Goal: Task Accomplishment & Management: Complete application form

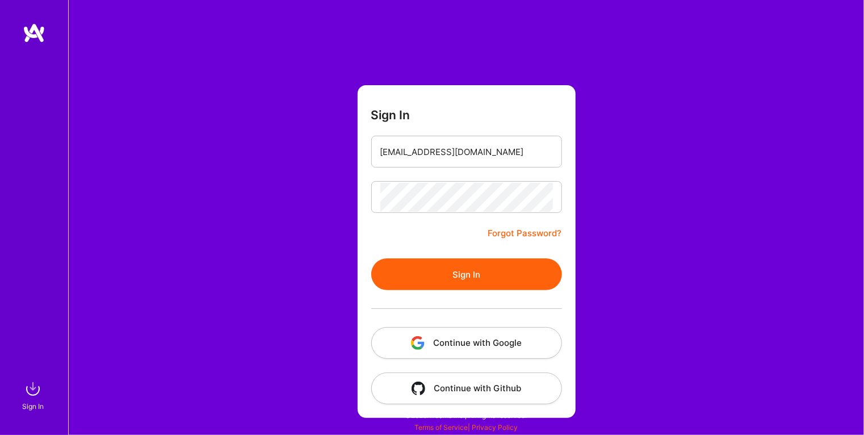
click at [371, 258] on button "Sign In" at bounding box center [466, 274] width 191 height 32
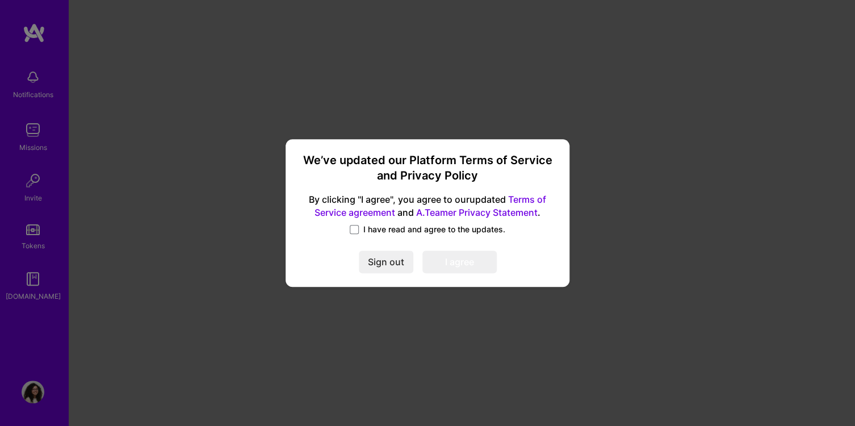
click at [356, 230] on span at bounding box center [354, 229] width 9 height 9
click at [0, 0] on input "I have read and agree to the updates." at bounding box center [0, 0] width 0 height 0
click at [438, 257] on button "I agree" at bounding box center [459, 261] width 74 height 23
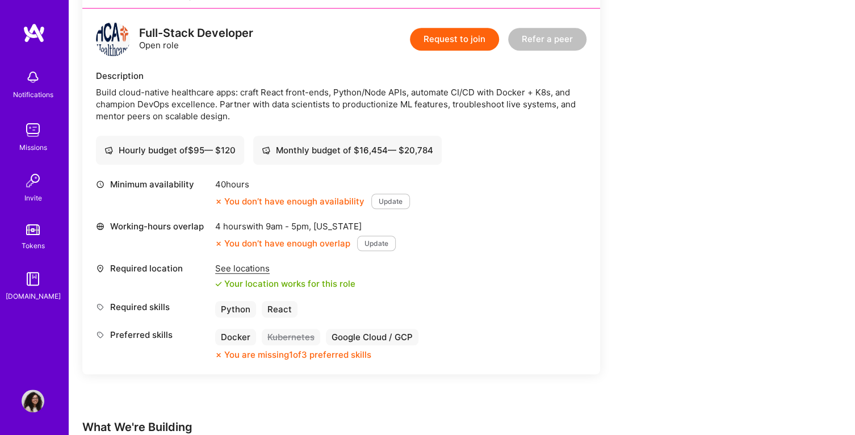
scroll to position [284, 0]
click at [388, 198] on button "Update" at bounding box center [390, 200] width 39 height 15
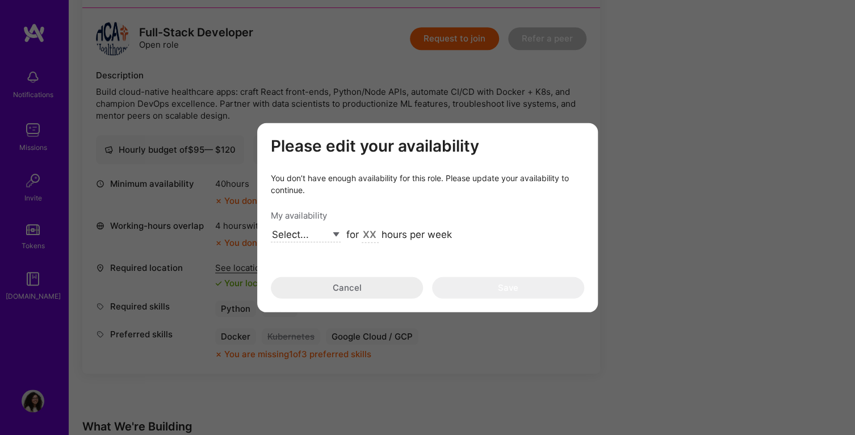
click at [332, 233] on select "Select... Right Now Future Date Not Available" at bounding box center [306, 234] width 70 height 15
select select "Right Now"
click at [271, 227] on select "Select... Right Now Future Date Not Available" at bounding box center [306, 234] width 70 height 15
click at [371, 236] on input "modal" at bounding box center [370, 235] width 17 height 15
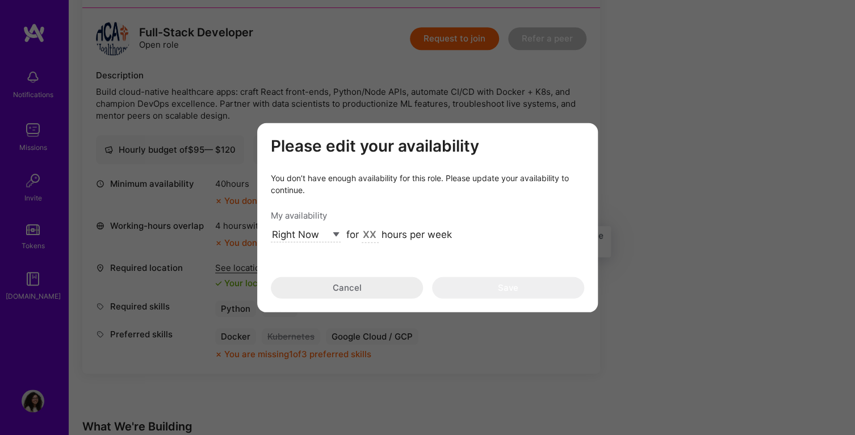
click at [368, 237] on input "modal" at bounding box center [370, 235] width 17 height 15
click at [373, 235] on input "modal" at bounding box center [370, 235] width 17 height 15
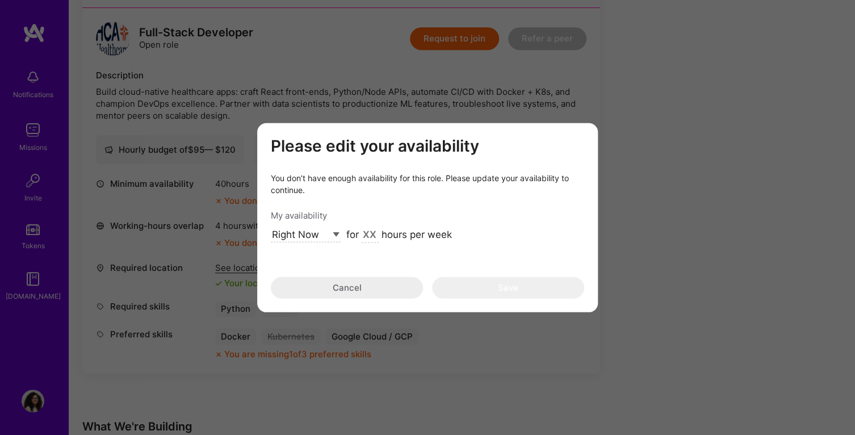
click at [355, 234] on div "for hours per week" at bounding box center [399, 235] width 106 height 15
click at [372, 238] on input "modal" at bounding box center [370, 235] width 17 height 15
click at [320, 233] on select "Select... Right Now Future Date Not Available" at bounding box center [306, 234] width 70 height 15
click at [372, 237] on input "modal" at bounding box center [370, 235] width 17 height 15
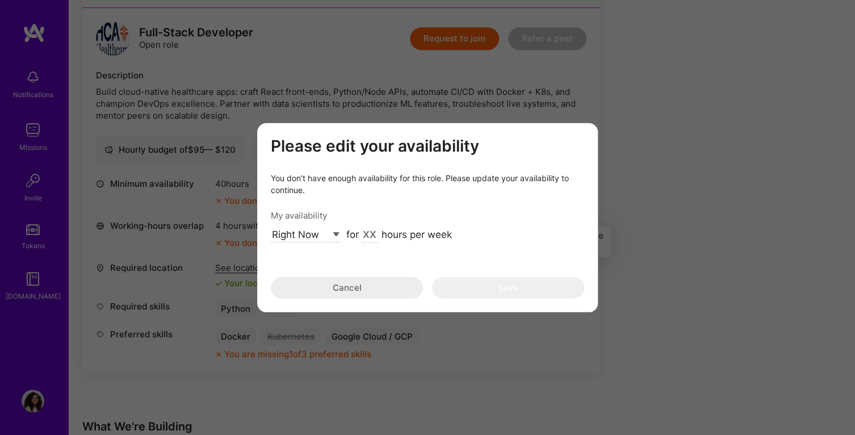
click at [372, 231] on input "modal" at bounding box center [370, 235] width 17 height 15
click at [638, 207] on div "Please edit your availability You don’t have enough availability for this role.…" at bounding box center [427, 217] width 855 height 435
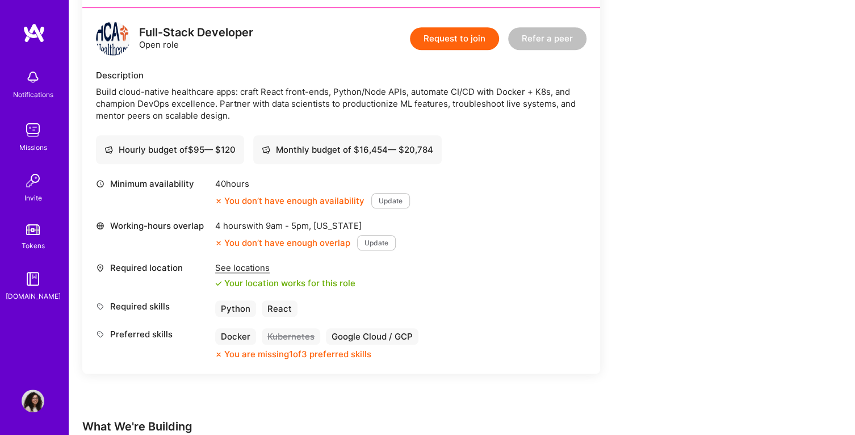
click at [400, 194] on button "Update" at bounding box center [390, 200] width 39 height 15
select select "Right Now"
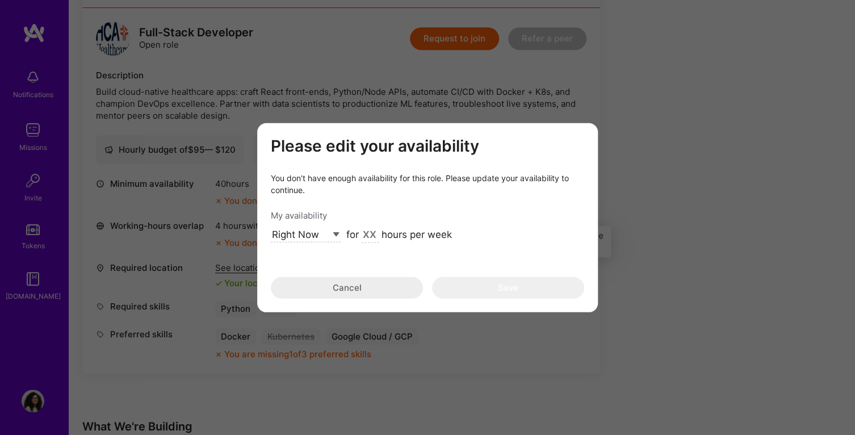
click at [366, 231] on input "modal" at bounding box center [370, 235] width 17 height 15
click at [684, 144] on div "Please edit your availability You don’t have enough availability for this role.…" at bounding box center [427, 217] width 855 height 435
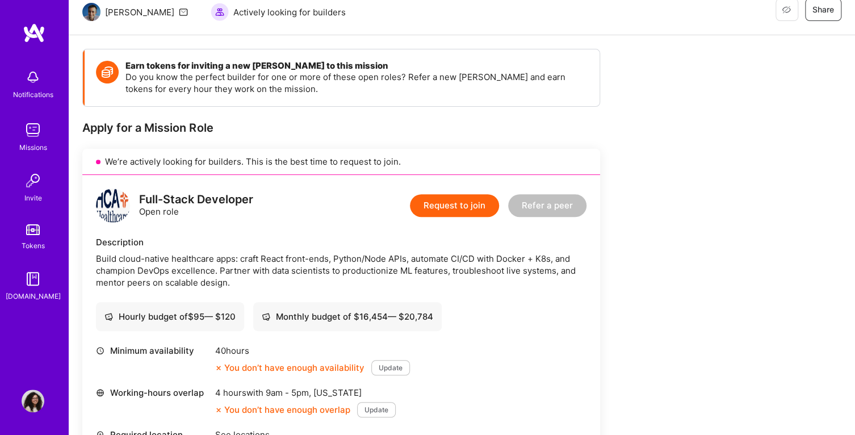
scroll to position [0, 0]
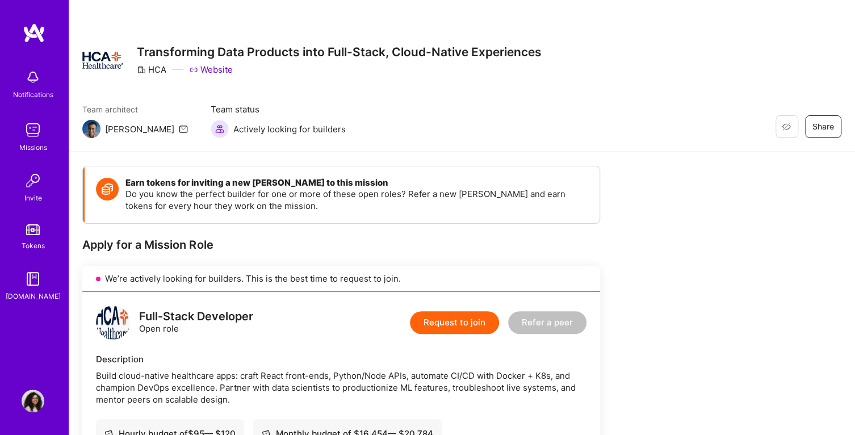
click at [37, 26] on img at bounding box center [34, 33] width 23 height 20
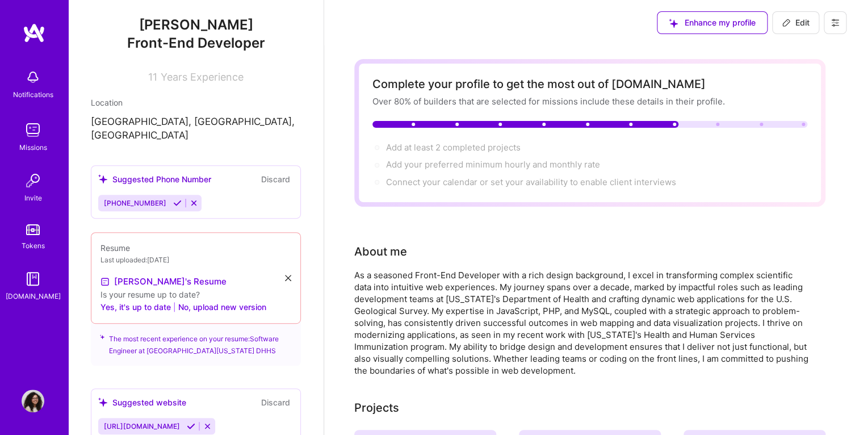
scroll to position [227, 0]
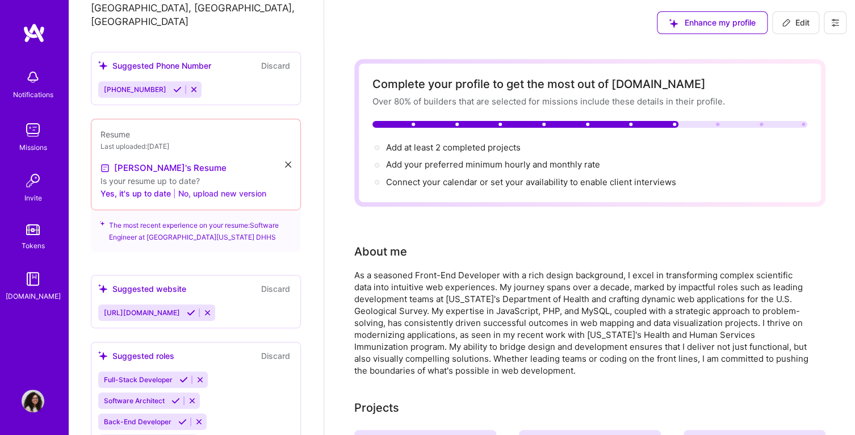
click at [200, 187] on button "No, upload new version" at bounding box center [222, 194] width 88 height 14
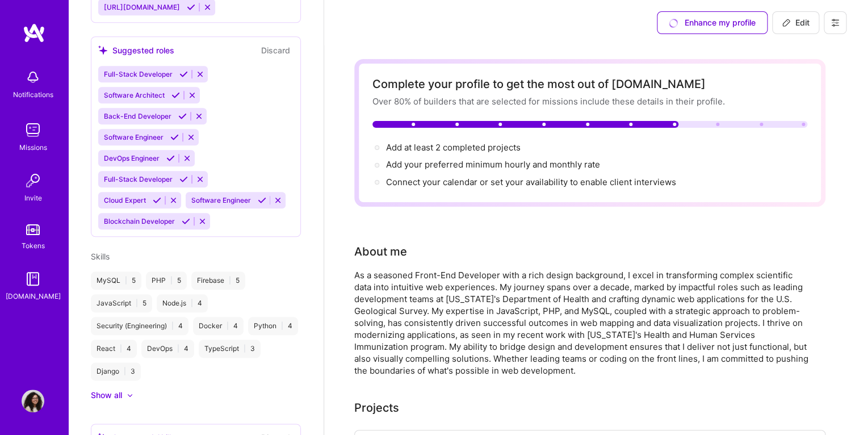
scroll to position [219, 0]
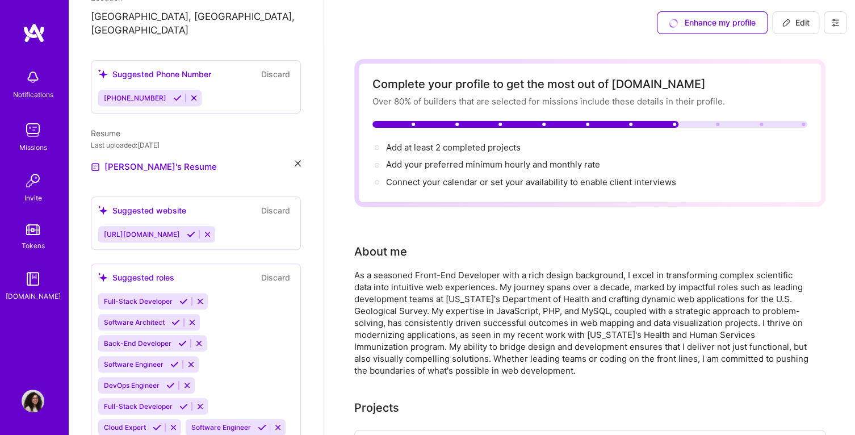
click at [800, 27] on span "Edit" at bounding box center [796, 22] width 28 height 11
select select "US"
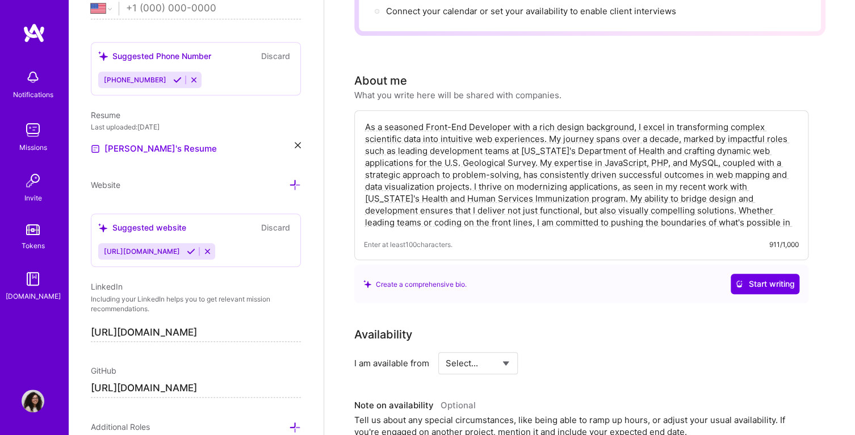
scroll to position [170, 0]
click at [754, 227] on textarea "As a seasoned Front-End Developer with a rich design background, I excel in tra…" at bounding box center [581, 175] width 435 height 110
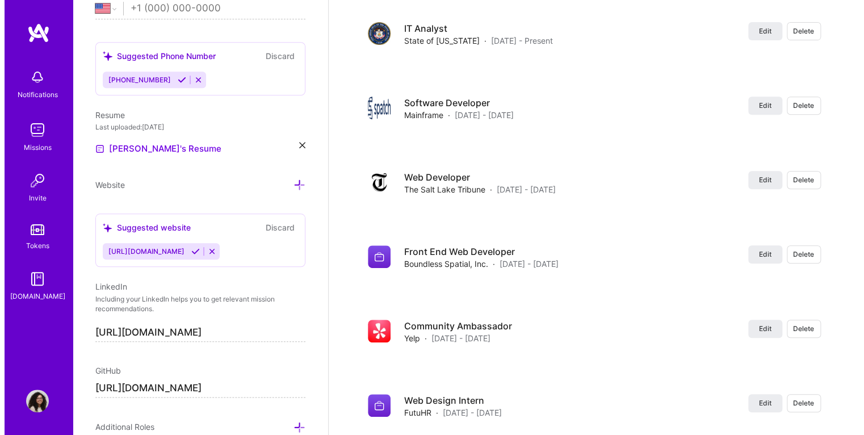
scroll to position [2100, 0]
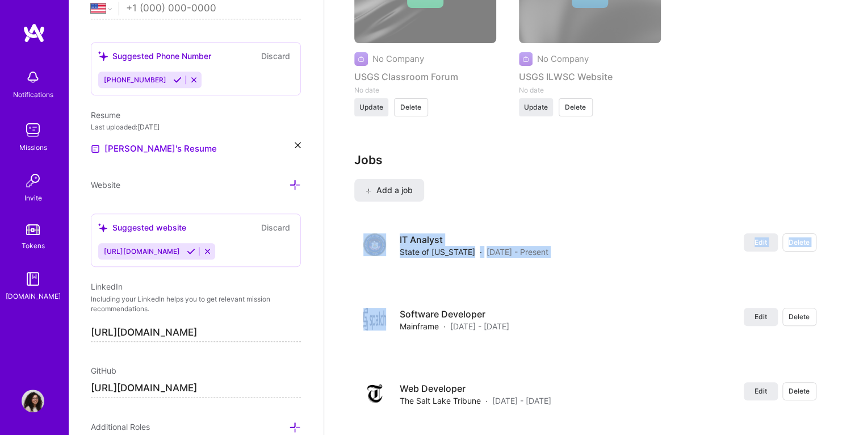
drag, startPoint x: 341, startPoint y: 302, endPoint x: 334, endPoint y: 272, distance: 30.3
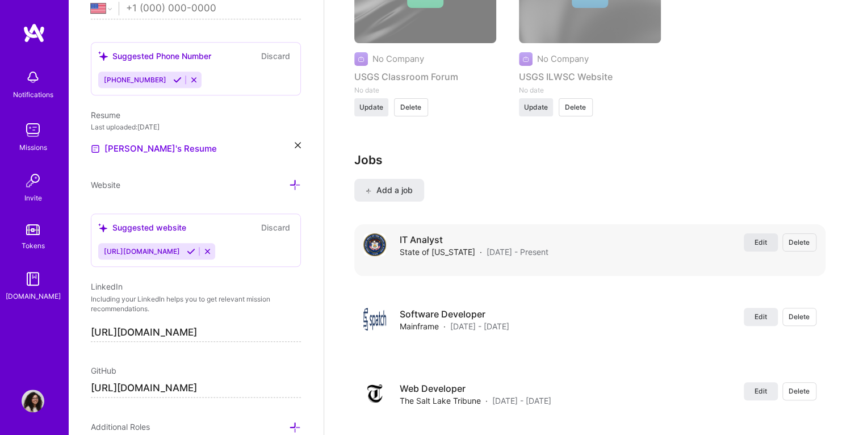
click at [758, 237] on span "Edit" at bounding box center [760, 242] width 12 height 10
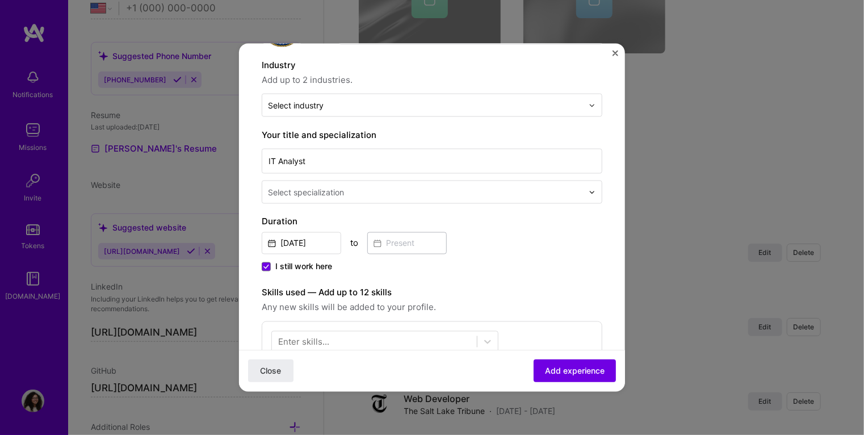
scroll to position [114, 0]
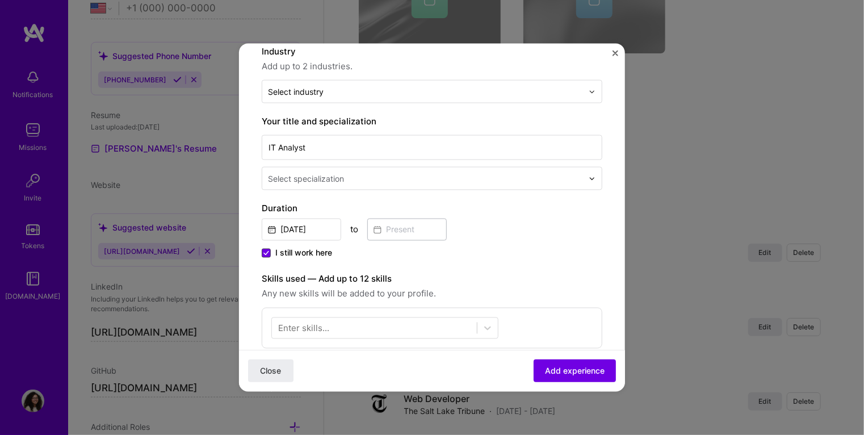
click at [267, 249] on span at bounding box center [266, 253] width 9 height 9
click at [0, 0] on input "I still work here" at bounding box center [0, 0] width 0 height 0
click at [399, 228] on input at bounding box center [406, 230] width 79 height 22
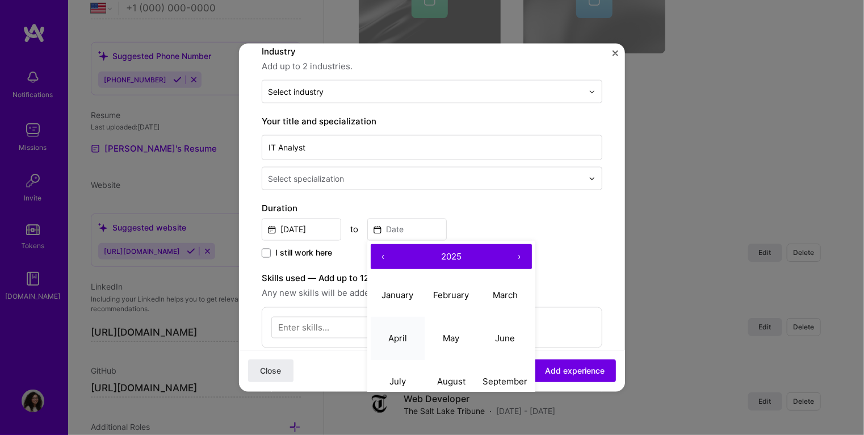
click at [402, 334] on abbr "April" at bounding box center [397, 337] width 19 height 11
type input "Apr, 2025"
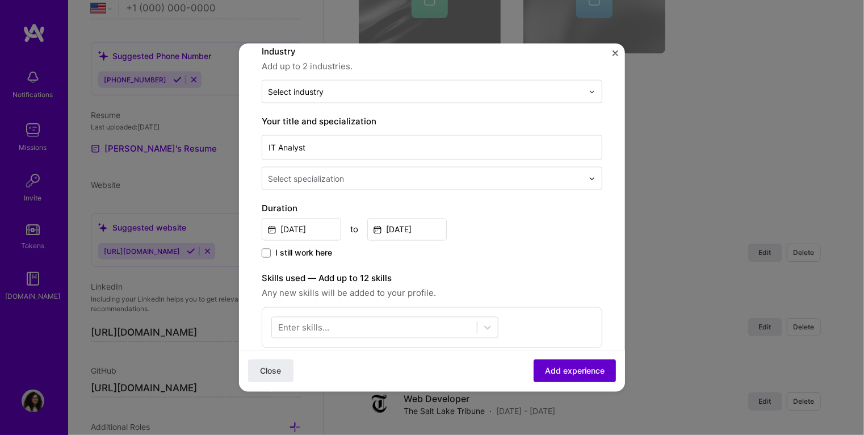
click at [564, 367] on span "Add experience" at bounding box center [575, 370] width 60 height 11
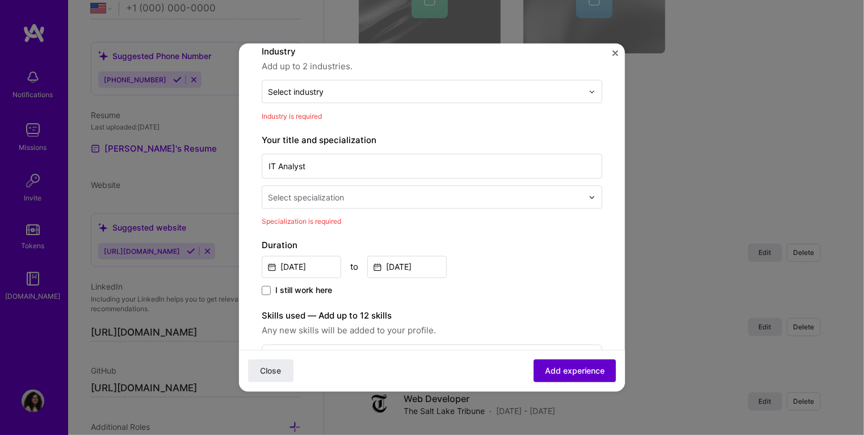
scroll to position [114, 0]
click at [363, 198] on input "text" at bounding box center [426, 197] width 317 height 12
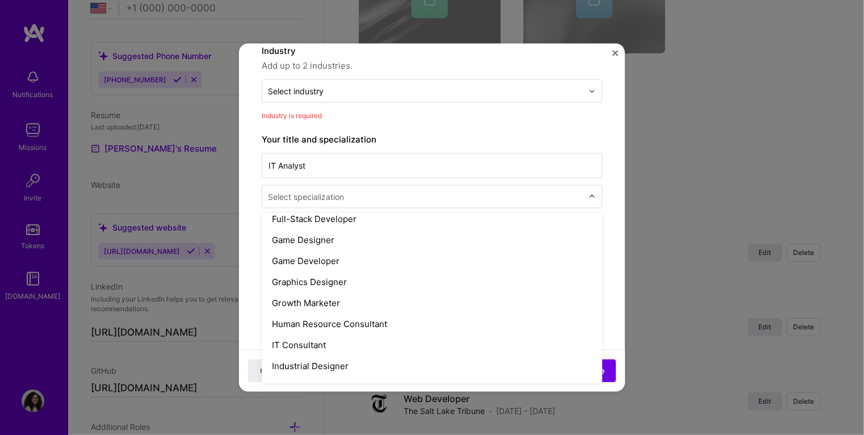
scroll to position [624, 0]
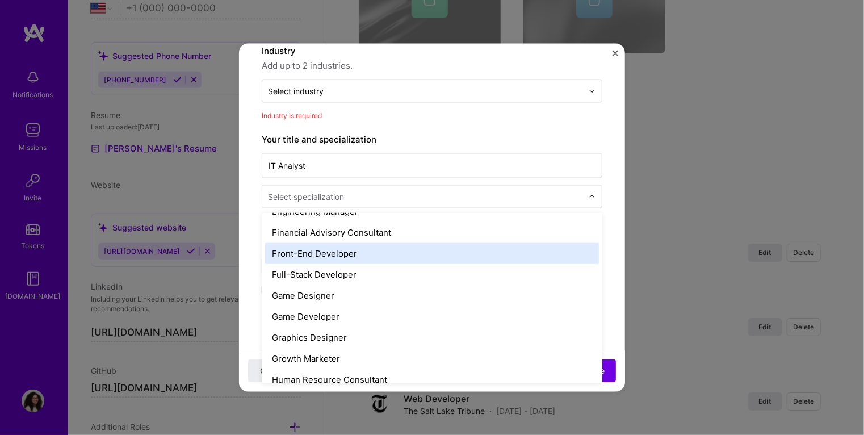
click at [302, 244] on div "Front-End Developer" at bounding box center [432, 253] width 334 height 21
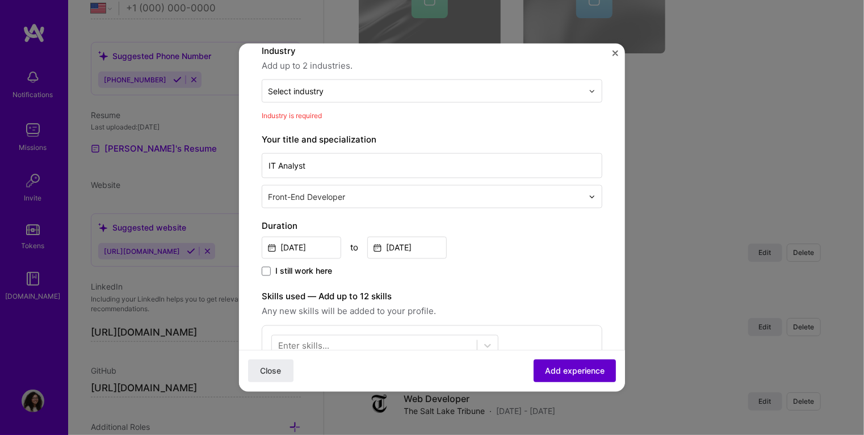
click at [545, 371] on span "Add experience" at bounding box center [575, 370] width 60 height 11
click at [565, 371] on span "Add experience" at bounding box center [575, 370] width 60 height 11
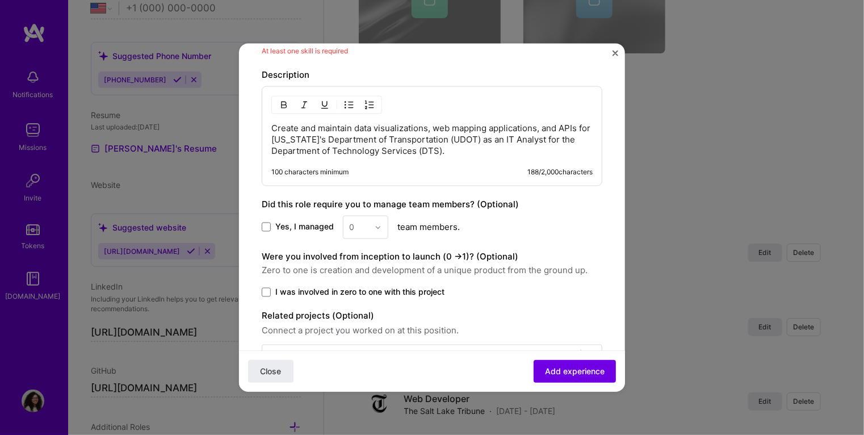
scroll to position [481, 0]
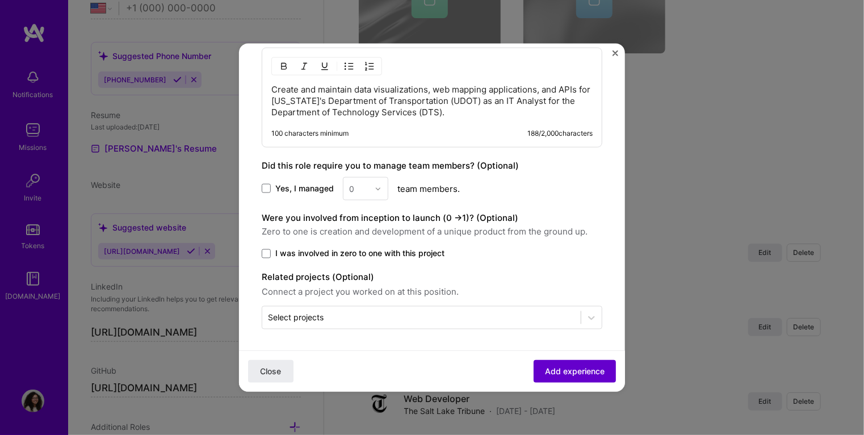
click at [547, 377] on button "Add experience" at bounding box center [575, 370] width 82 height 23
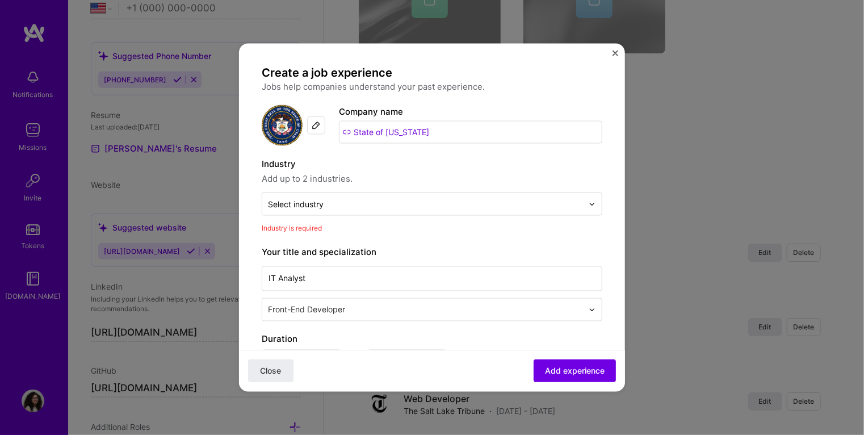
scroll to position [0, 0]
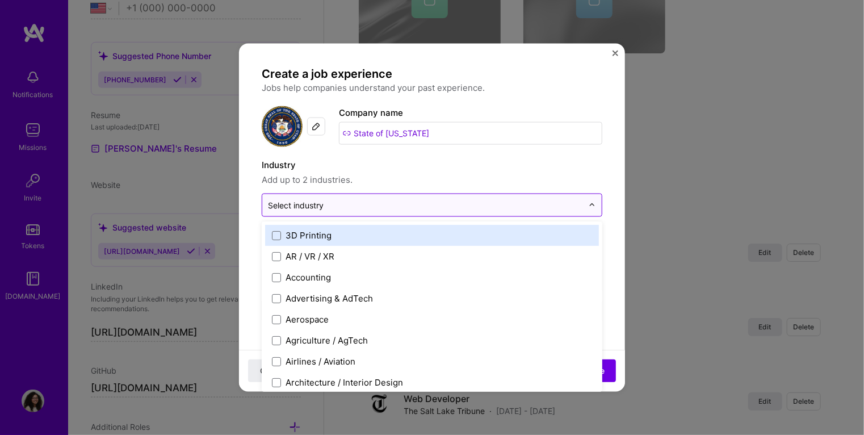
click at [397, 214] on div "Select industry 0" at bounding box center [425, 205] width 326 height 22
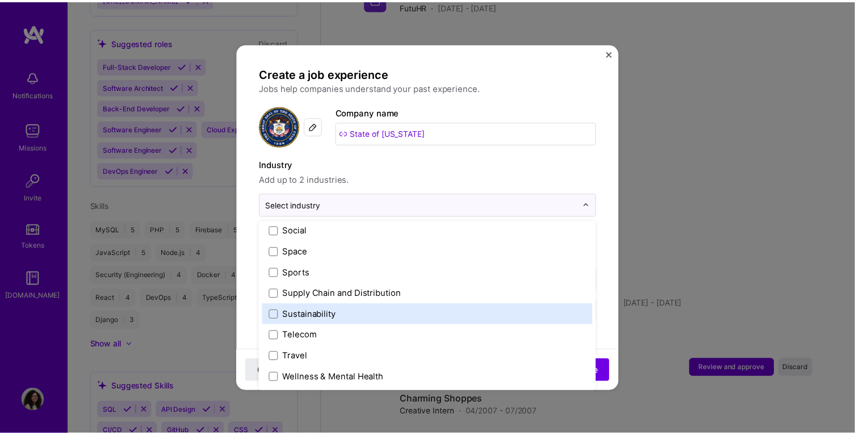
scroll to position [224, 0]
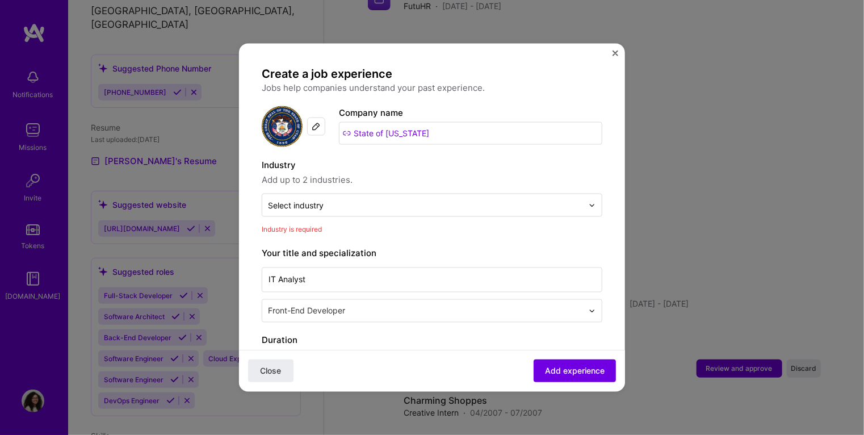
click at [614, 54] on img "Close" at bounding box center [616, 54] width 6 height 6
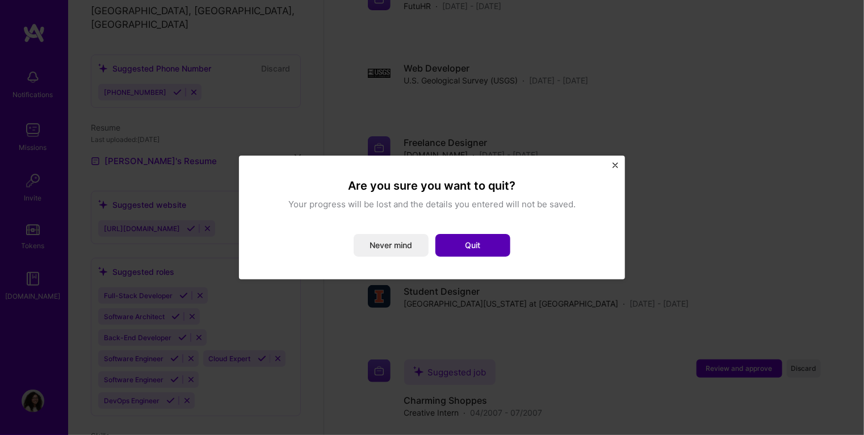
click at [450, 248] on button "Quit" at bounding box center [472, 245] width 75 height 23
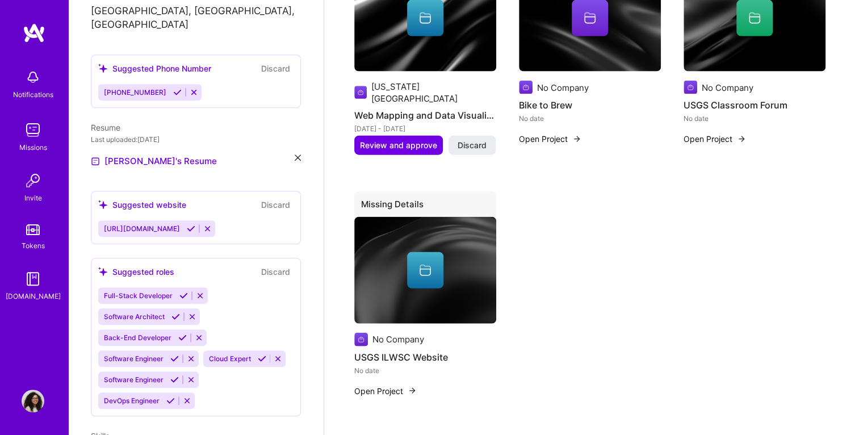
scroll to position [908, 0]
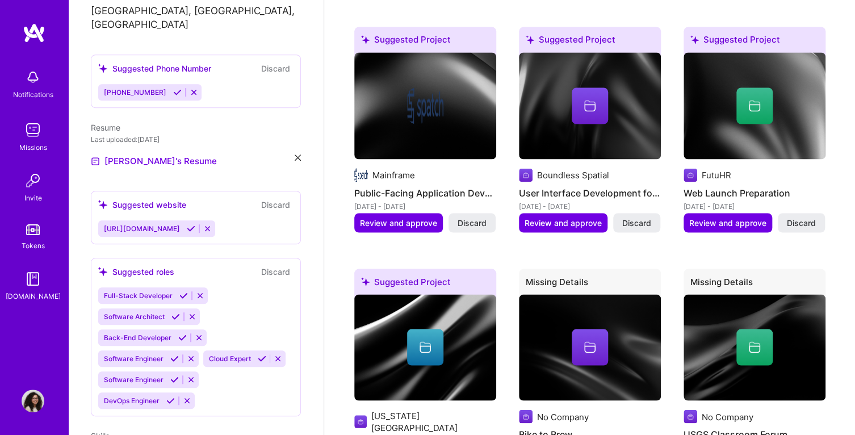
click at [32, 400] on img at bounding box center [33, 400] width 23 height 23
click at [28, 31] on img at bounding box center [34, 33] width 23 height 20
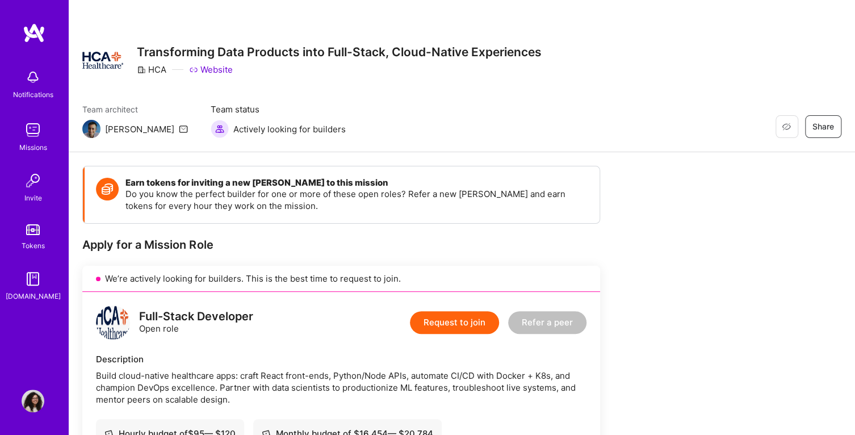
click at [453, 324] on button "Request to join" at bounding box center [454, 322] width 89 height 23
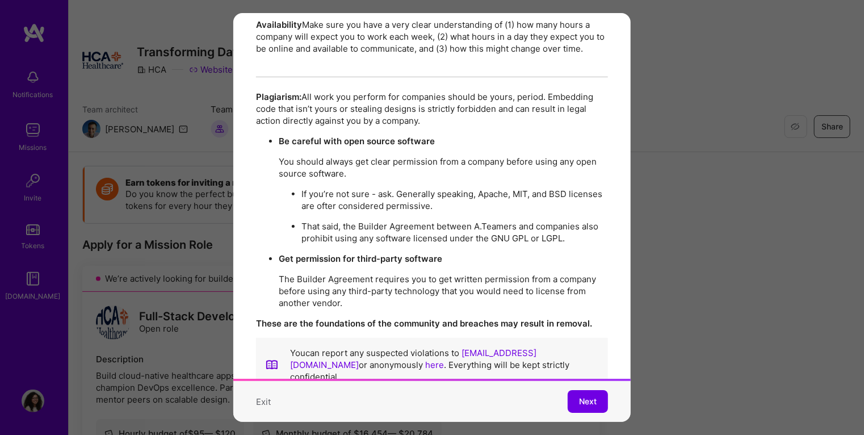
scroll to position [1956, 0]
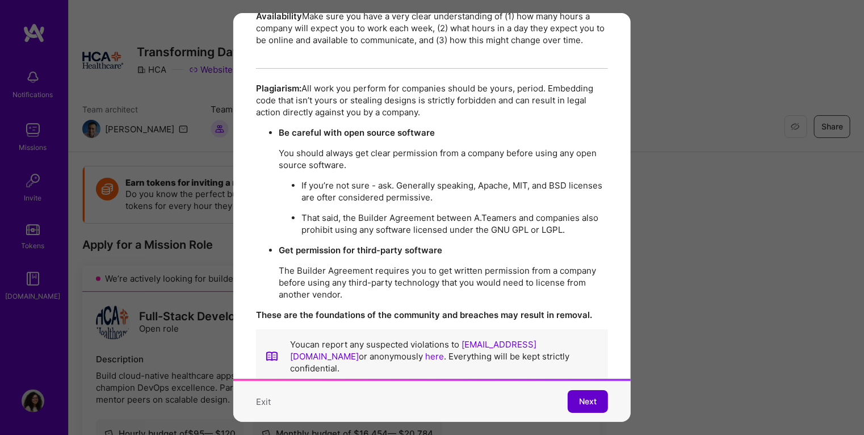
click at [579, 396] on span "Next" at bounding box center [588, 401] width 18 height 11
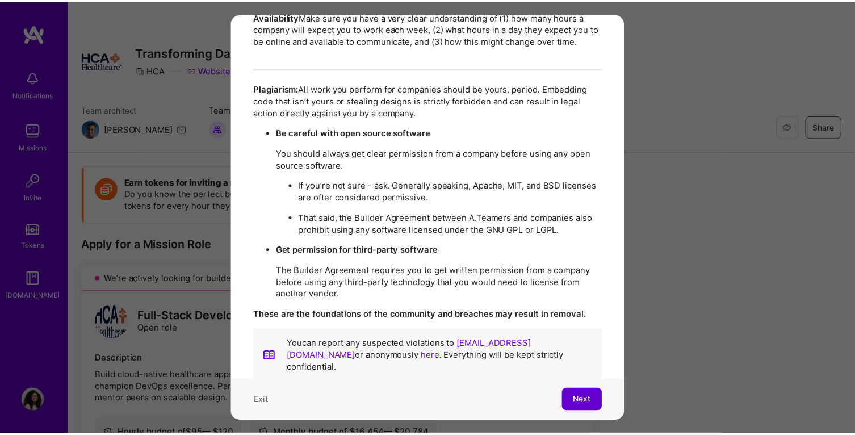
scroll to position [0, 0]
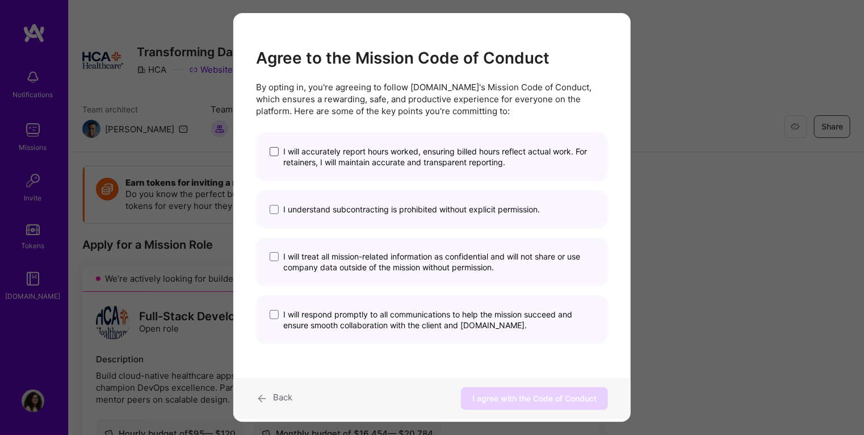
click at [272, 148] on span "modal" at bounding box center [274, 151] width 9 height 9
click at [0, 0] on input "I will accurately report hours worked, ensuring billed hours reflect actual wor…" at bounding box center [0, 0] width 0 height 0
click at [273, 212] on span "modal" at bounding box center [274, 209] width 9 height 9
click at [0, 0] on input "I understand subcontracting is prohibited without explicit permission." at bounding box center [0, 0] width 0 height 0
click at [274, 255] on span "modal" at bounding box center [274, 256] width 9 height 9
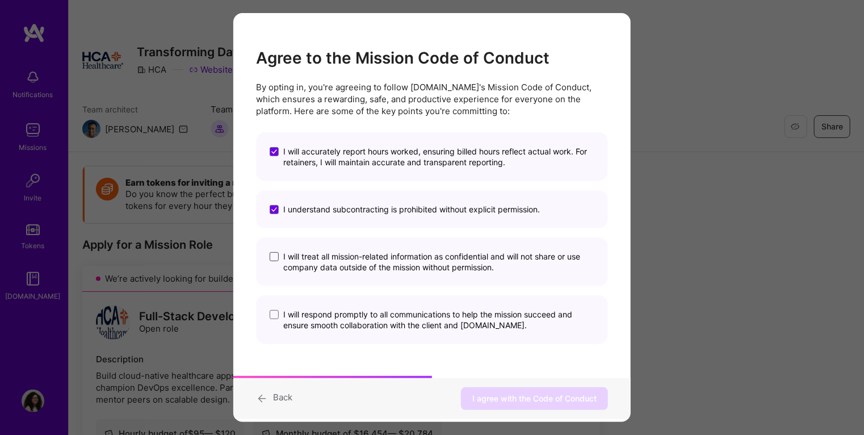
click at [0, 0] on input "I will treat all mission-related information as confidential and will not share…" at bounding box center [0, 0] width 0 height 0
click at [276, 312] on span "modal" at bounding box center [274, 314] width 9 height 9
click at [0, 0] on input "I will respond promptly to all communications to help the mission succeed and e…" at bounding box center [0, 0] width 0 height 0
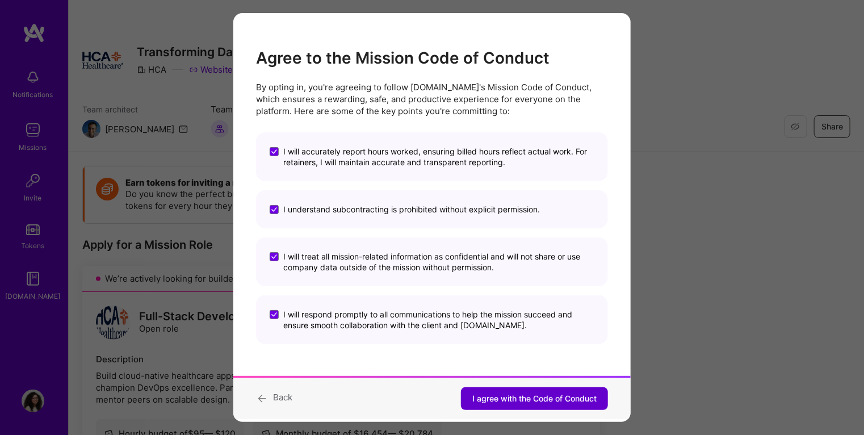
click at [528, 399] on span "I agree with the Code of Conduct" at bounding box center [534, 398] width 124 height 11
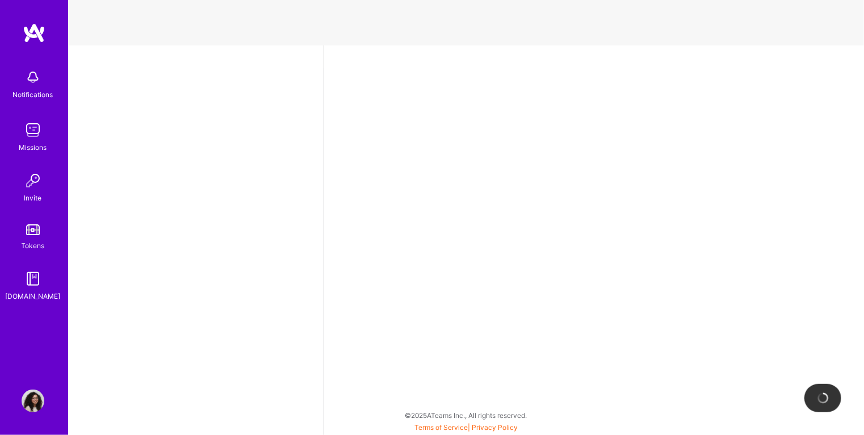
select select "US"
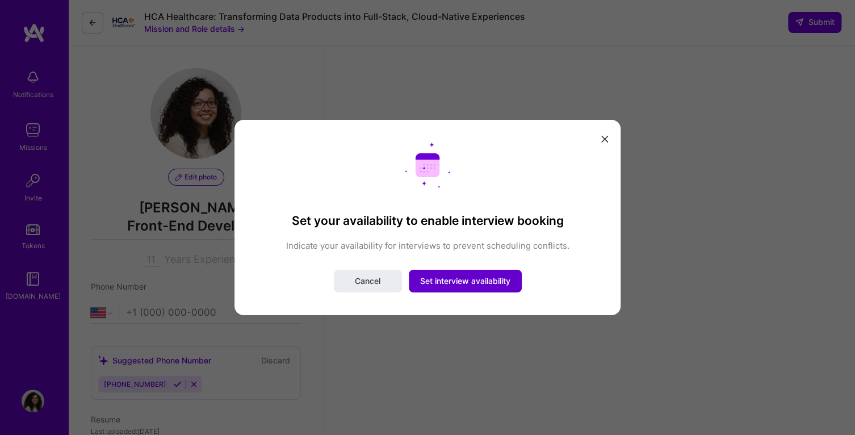
click at [425, 285] on span "Set interview availability" at bounding box center [465, 280] width 90 height 11
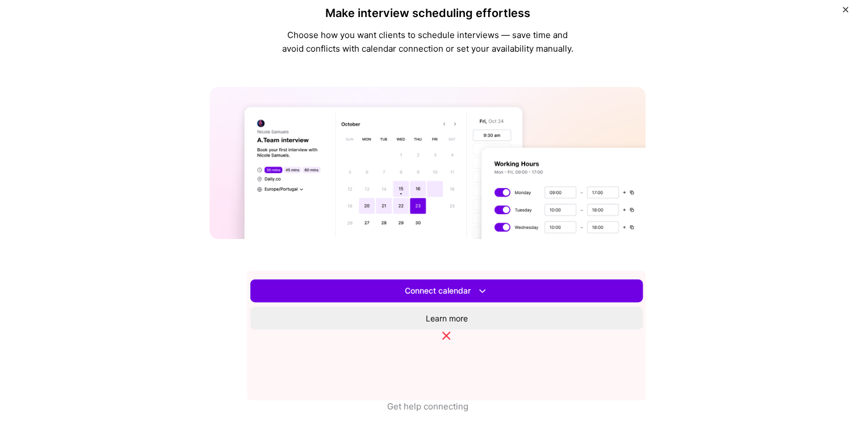
scroll to position [284, 0]
click at [473, 296] on span "Set availability" at bounding box center [447, 290] width 54 height 11
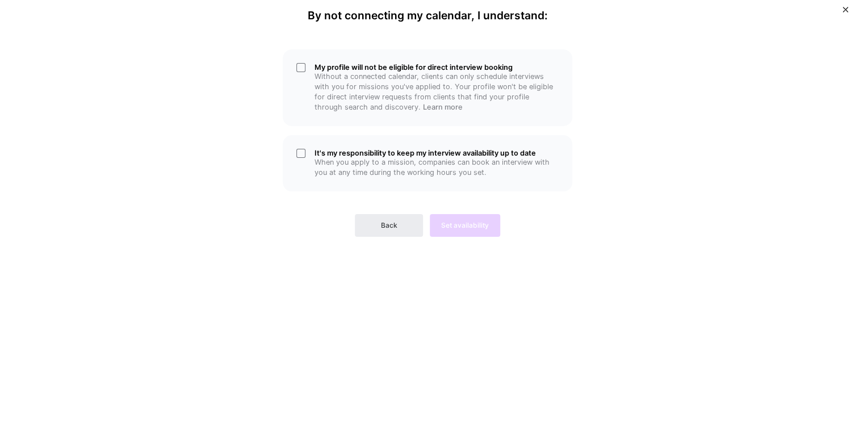
scroll to position [0, 0]
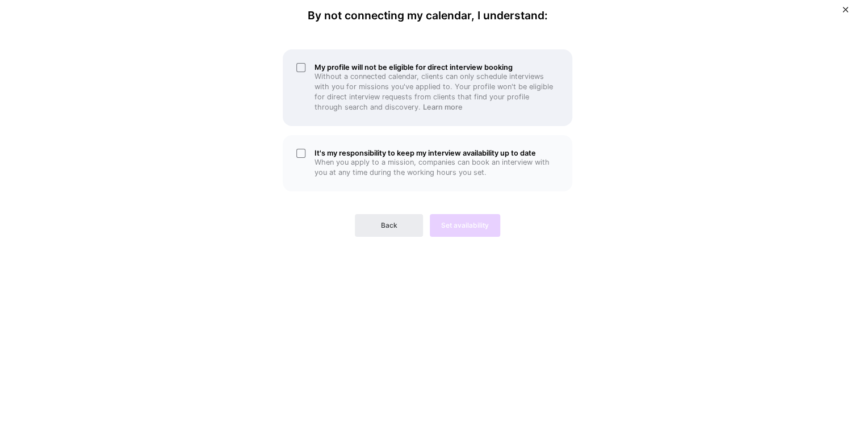
click at [301, 66] on div "My profile will not be eligible for direct interview booking Without a connecte…" at bounding box center [428, 87] width 290 height 77
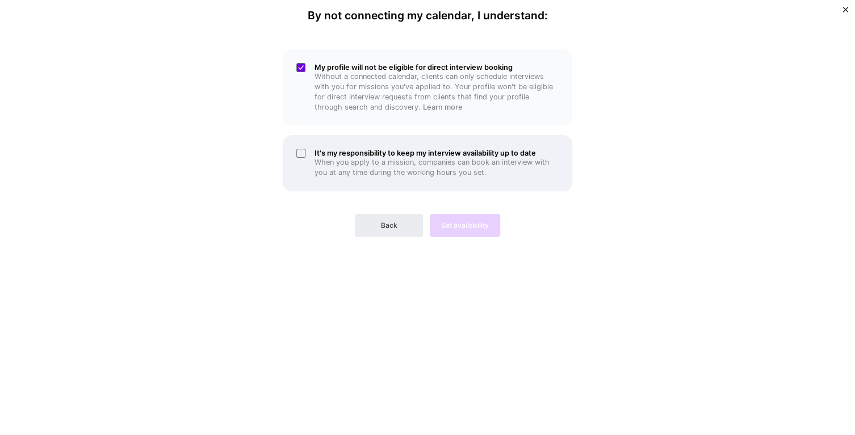
click at [300, 154] on div "It's my responsibility to keep my interview availability up to date When you ap…" at bounding box center [428, 163] width 290 height 56
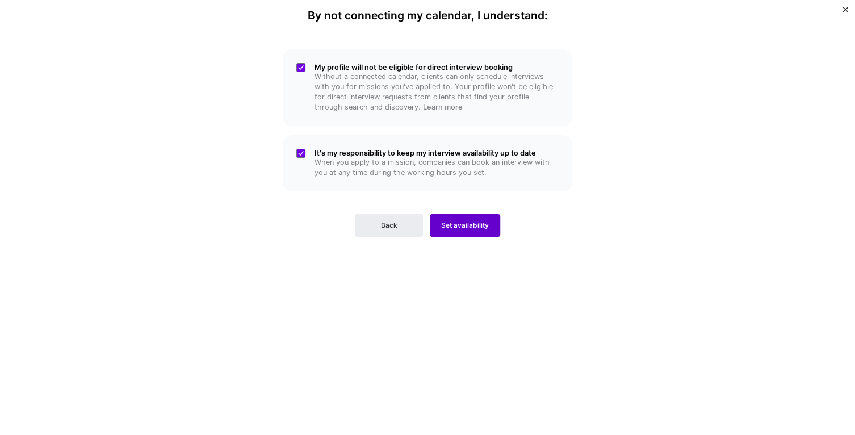
click at [468, 230] on span "Set availability" at bounding box center [465, 225] width 48 height 10
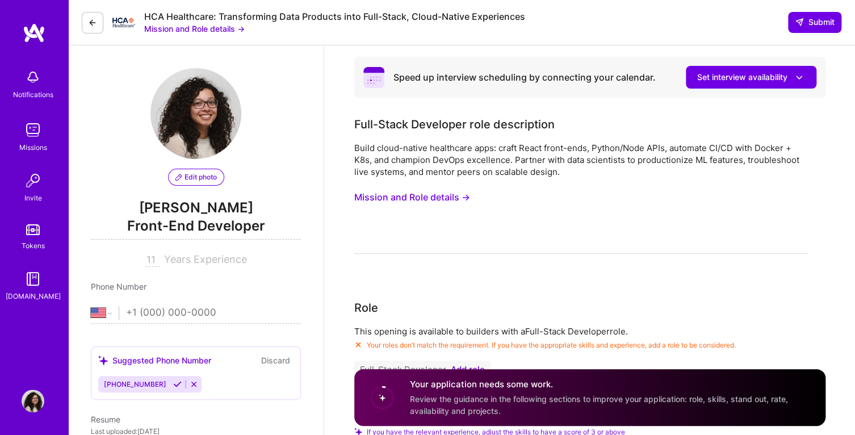
click at [371, 196] on button "Mission and Role details →" at bounding box center [412, 197] width 116 height 21
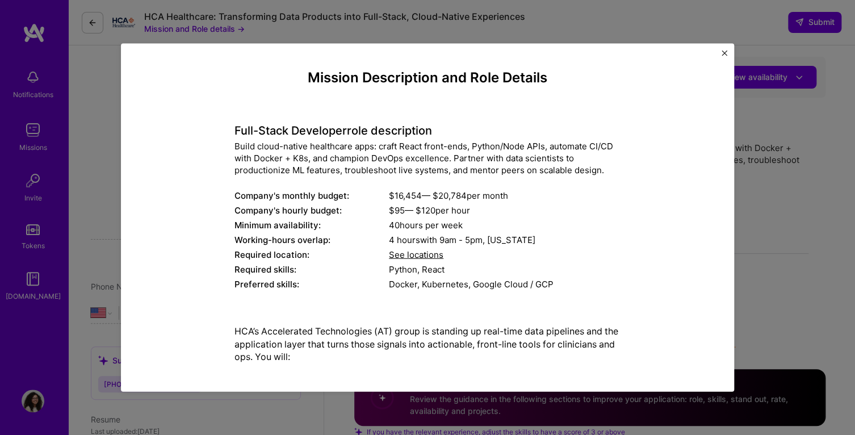
click at [726, 53] on img "Close" at bounding box center [725, 54] width 6 height 6
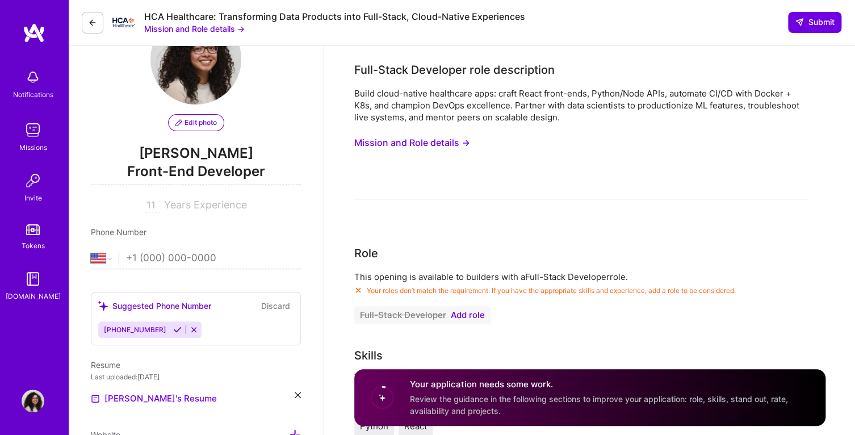
scroll to position [114, 0]
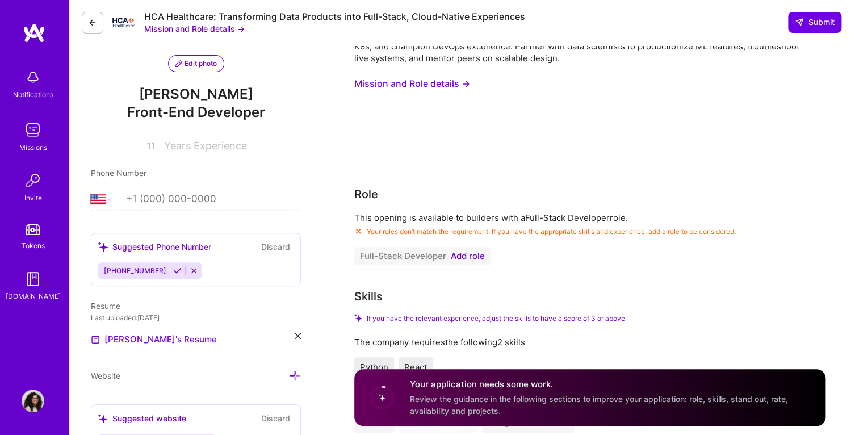
click at [459, 256] on span "Add role" at bounding box center [468, 255] width 34 height 9
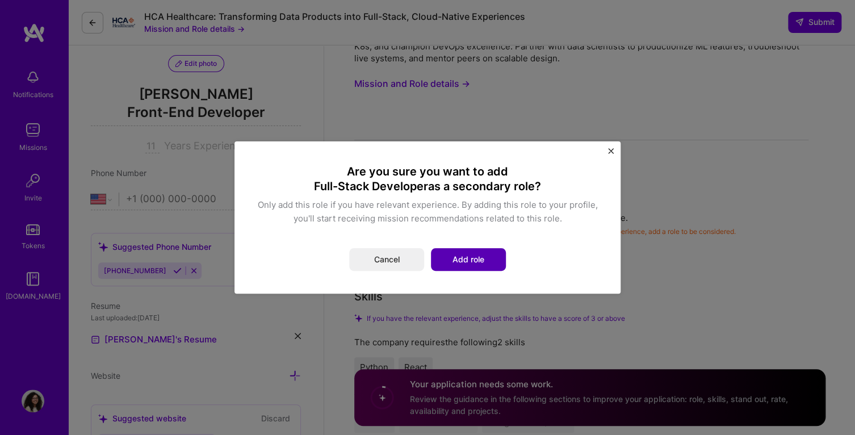
click at [471, 263] on button "Add role" at bounding box center [468, 259] width 75 height 23
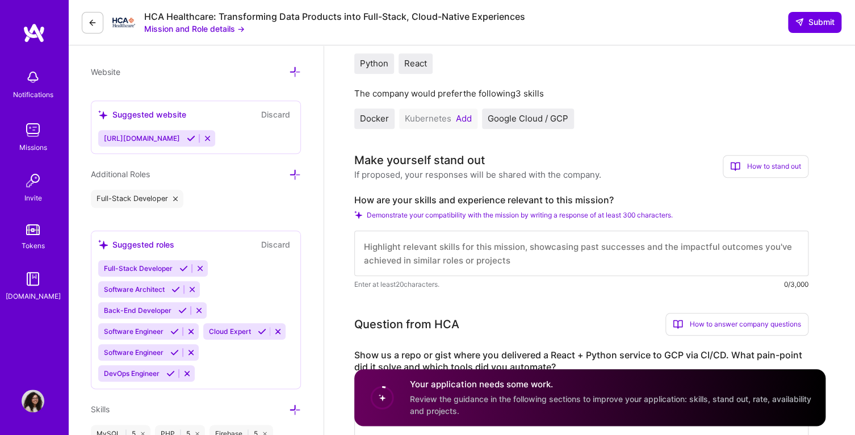
scroll to position [397, 0]
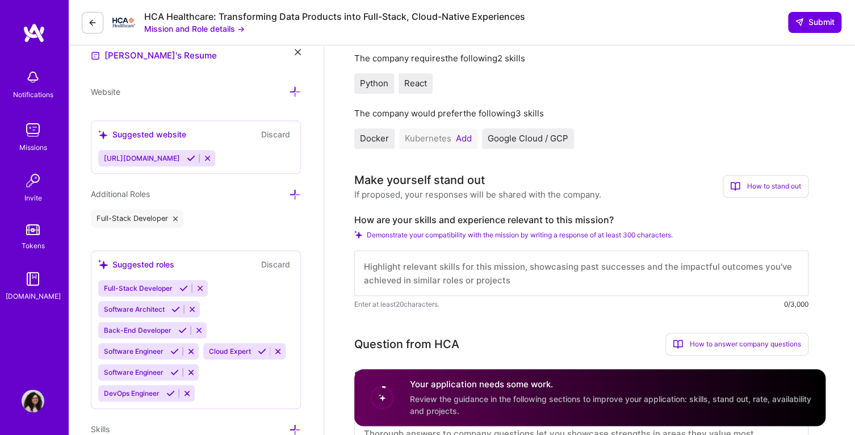
click at [516, 271] on textarea at bounding box center [581, 272] width 454 height 45
click at [387, 282] on textarea "With 15 years experience as a software engineer, I am well qualified for this r…" at bounding box center [581, 272] width 454 height 45
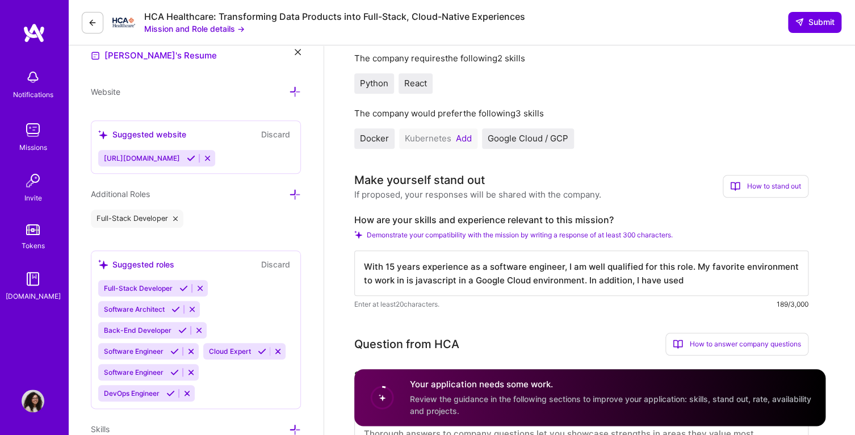
click at [740, 282] on textarea "With 15 years experience as a software engineer, I am well qualified for this r…" at bounding box center [581, 272] width 454 height 45
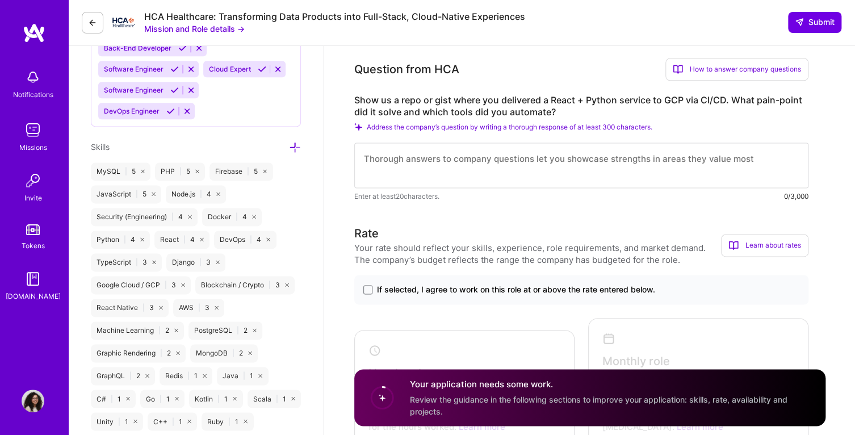
scroll to position [681, 0]
type textarea "With 15 years experience as a software engineer, I am well qualified for this r…"
click at [652, 161] on textarea at bounding box center [581, 163] width 454 height 45
click at [364, 288] on span at bounding box center [367, 287] width 9 height 9
click at [0, 0] on input "If selected, I agree to work on this role at or above the rate entered below." at bounding box center [0, 0] width 0 height 0
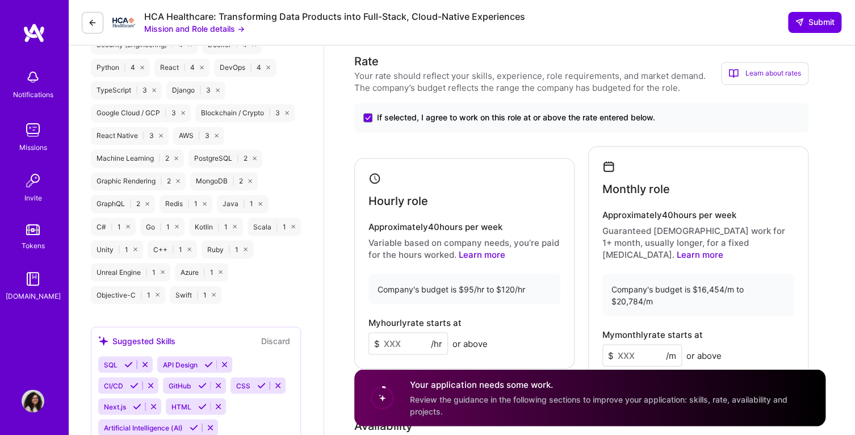
scroll to position [908, 0]
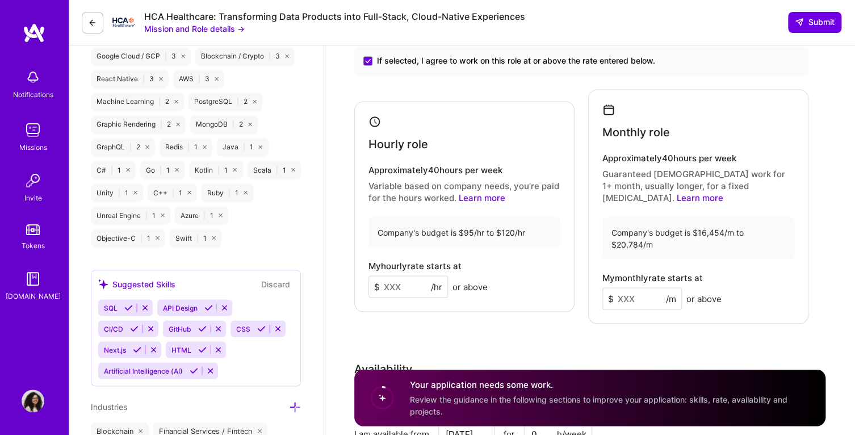
click at [399, 280] on input at bounding box center [407, 286] width 79 height 22
click at [395, 279] on input at bounding box center [407, 286] width 79 height 22
click at [396, 280] on input at bounding box center [407, 286] width 79 height 22
click at [434, 280] on span "/hr" at bounding box center [436, 286] width 11 height 12
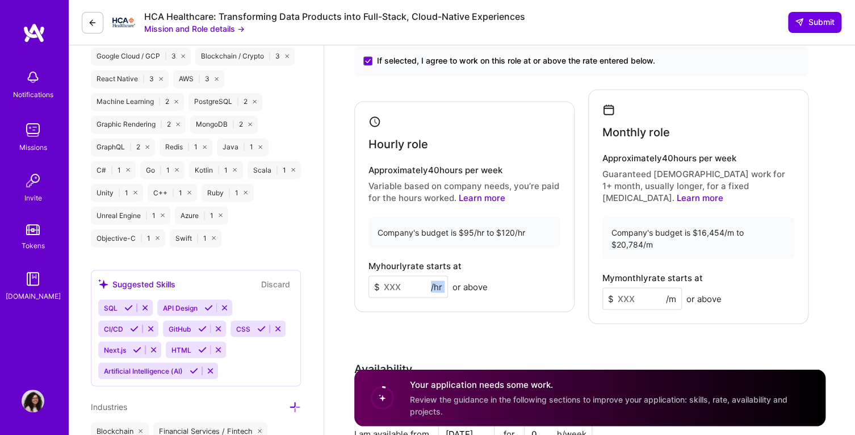
click at [434, 280] on span "/hr" at bounding box center [436, 286] width 11 height 12
click at [426, 280] on input at bounding box center [407, 286] width 79 height 22
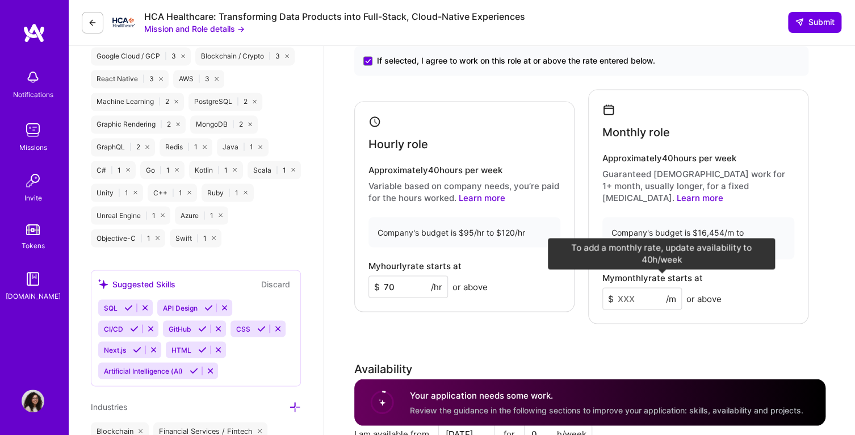
type input "70"
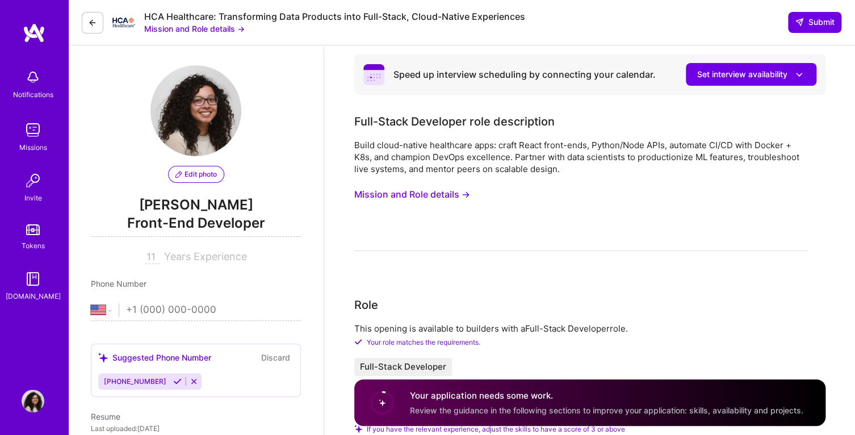
scroll to position [0, 0]
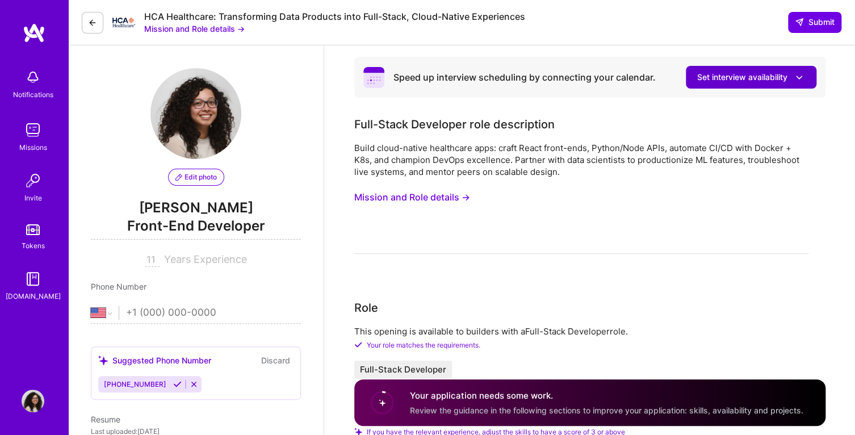
click at [736, 78] on span "Set interview availability" at bounding box center [751, 78] width 108 height 12
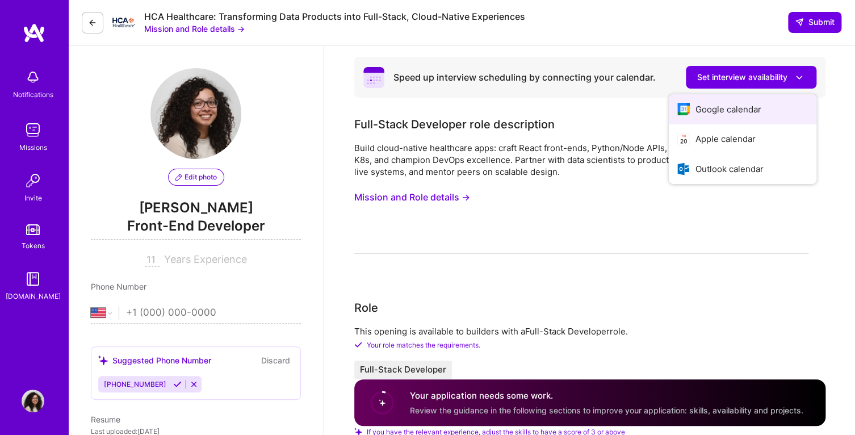
click at [726, 106] on button "Google calendar" at bounding box center [743, 109] width 148 height 30
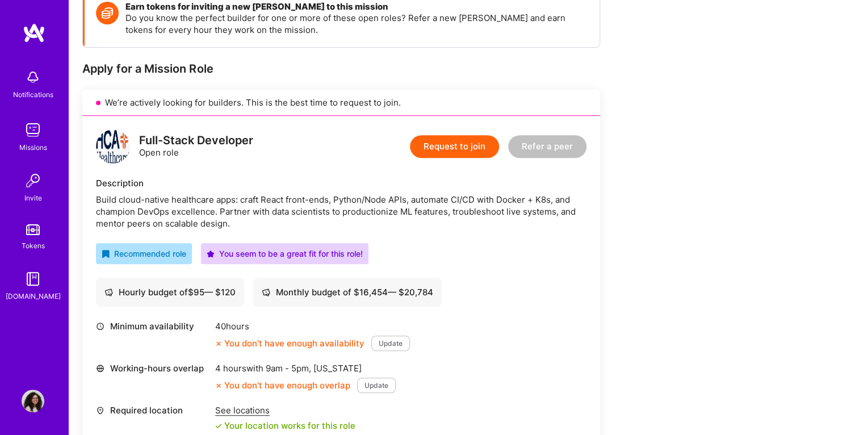
scroll to position [170, 0]
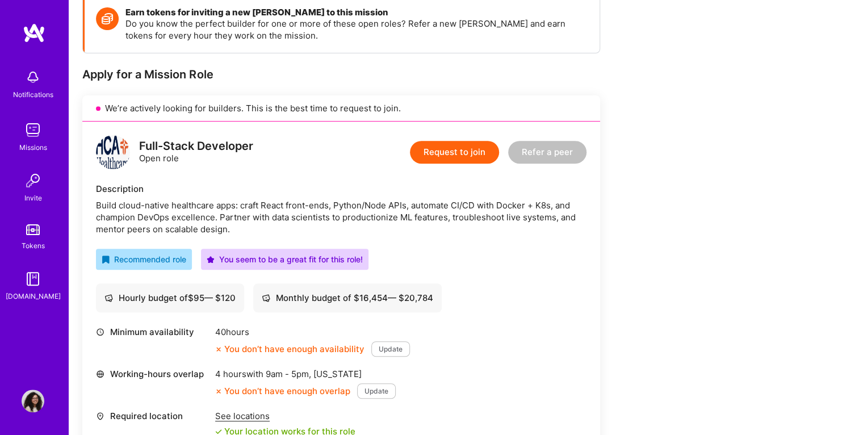
click at [393, 353] on button "Update" at bounding box center [390, 348] width 39 height 15
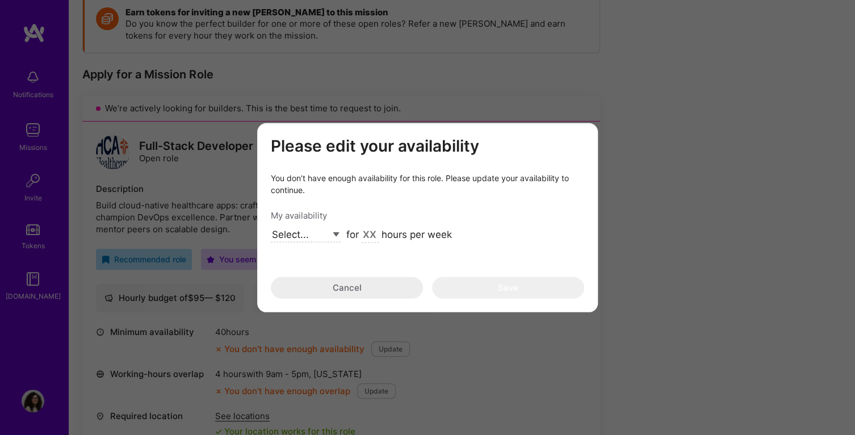
click at [332, 233] on select "Select... Right Now Future Date Not Available" at bounding box center [306, 234] width 70 height 15
select select "Right Now"
click at [271, 227] on select "Select... Right Now Future Date Not Available" at bounding box center [306, 234] width 70 height 15
click at [368, 237] on input "modal" at bounding box center [370, 235] width 17 height 15
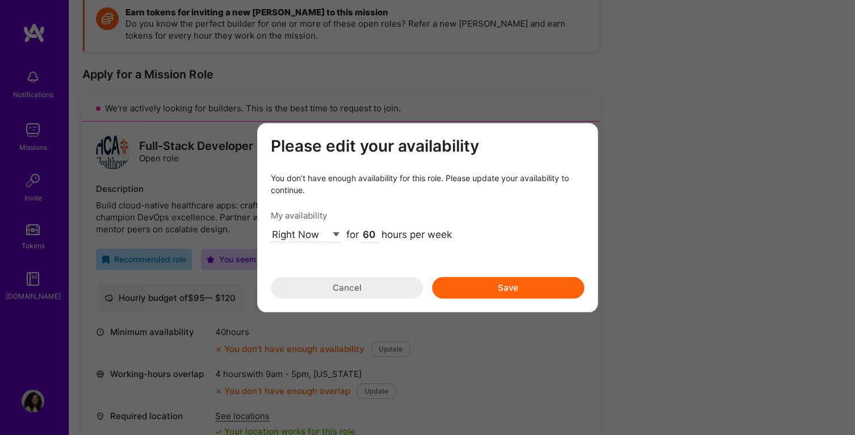
type input "60"
click at [443, 290] on button "Save" at bounding box center [508, 287] width 152 height 22
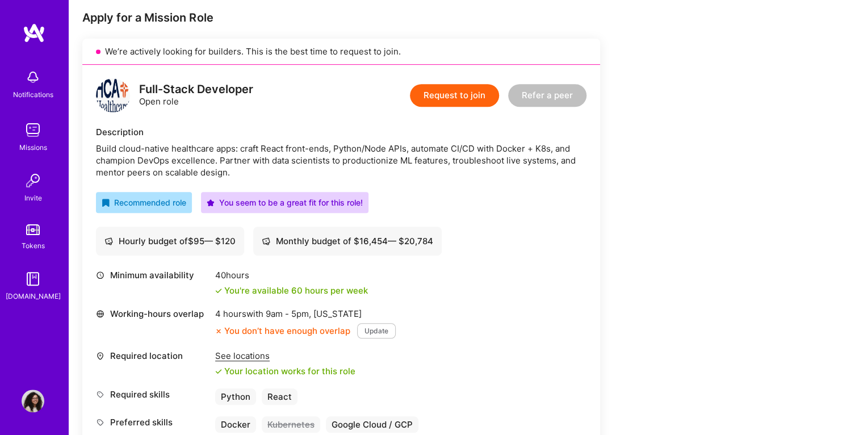
scroll to position [284, 0]
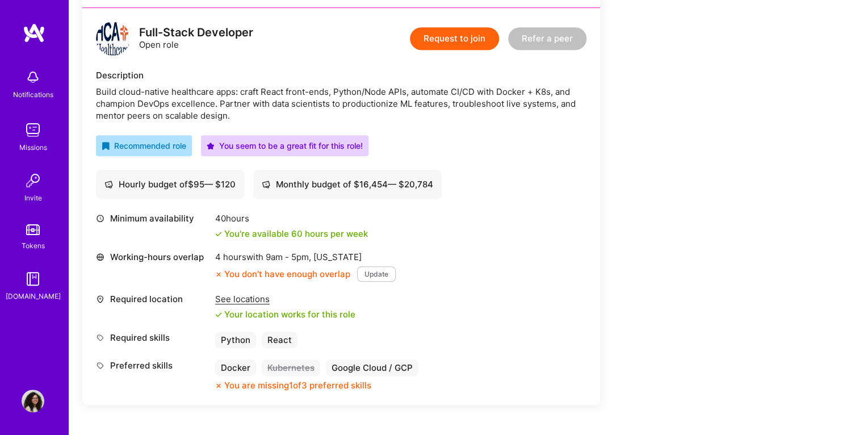
click at [376, 275] on button "Update" at bounding box center [376, 273] width 39 height 15
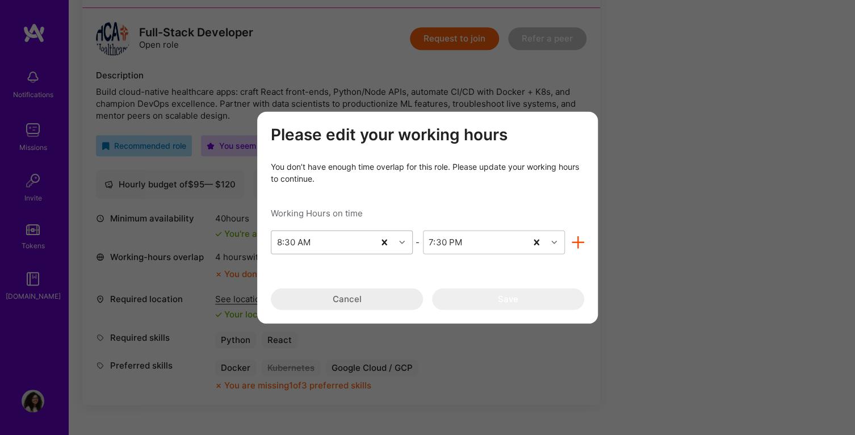
click at [281, 244] on div "8:30 AM" at bounding box center [293, 242] width 33 height 12
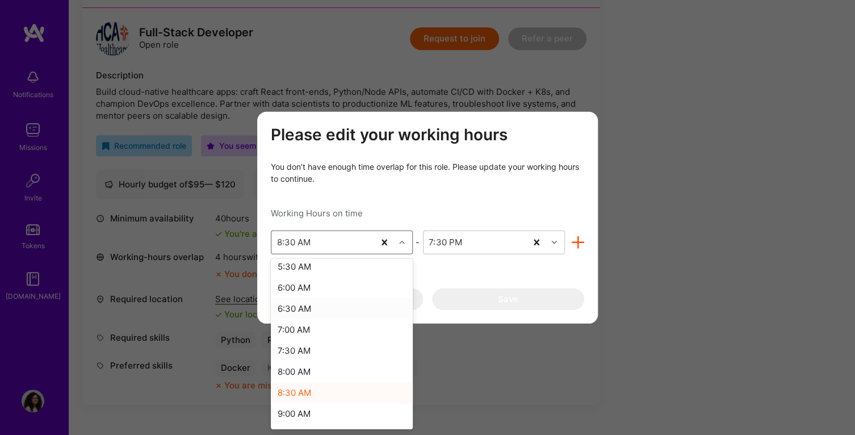
scroll to position [216, 0]
click at [287, 349] on div "7:00 AM" at bounding box center [342, 348] width 142 height 21
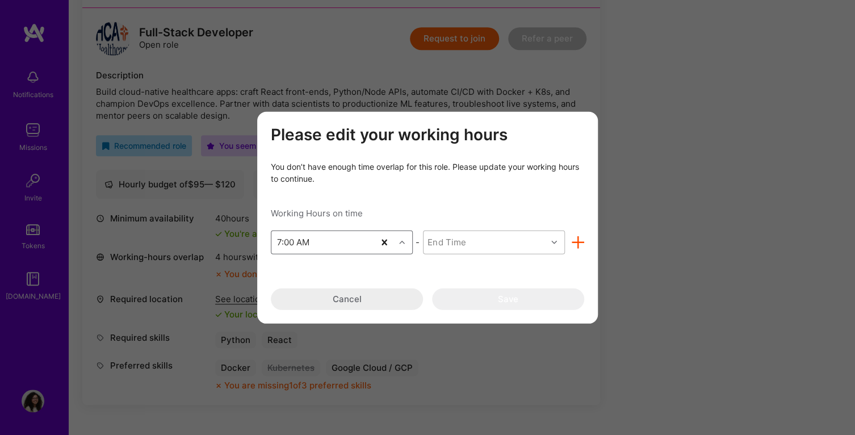
click at [464, 241] on div "End Time" at bounding box center [446, 242] width 38 height 12
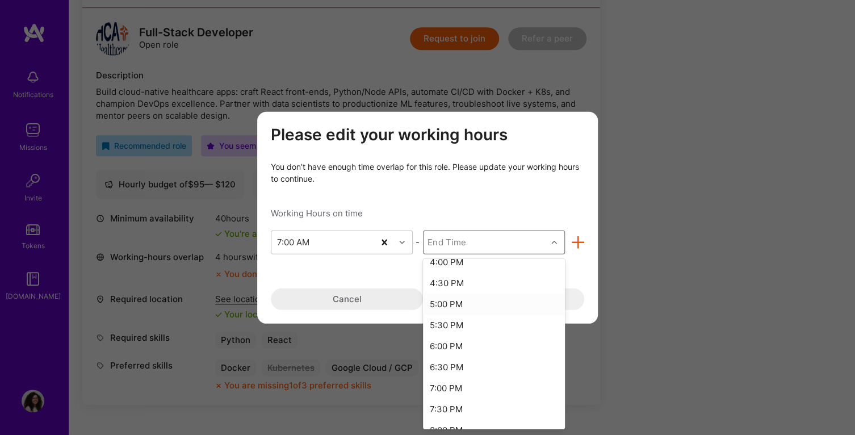
scroll to position [454, 0]
click at [447, 325] on div "7:00 PM" at bounding box center [494, 321] width 142 height 21
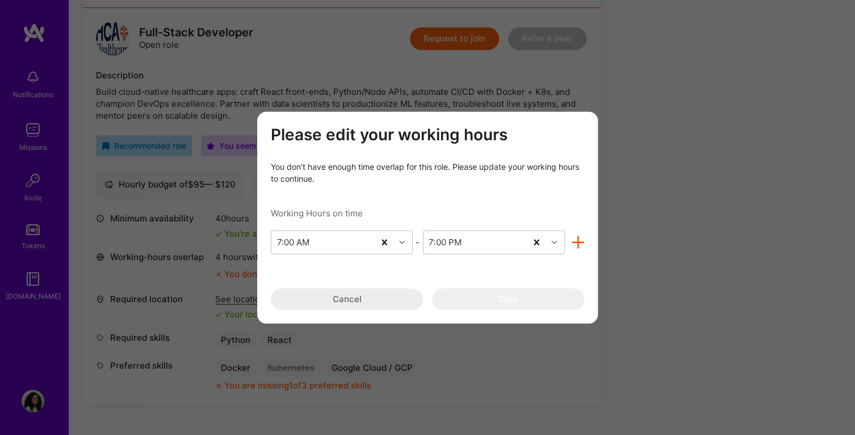
click at [685, 209] on div "Please edit your working hours You don’t have enough time overlap for this role…" at bounding box center [427, 217] width 855 height 435
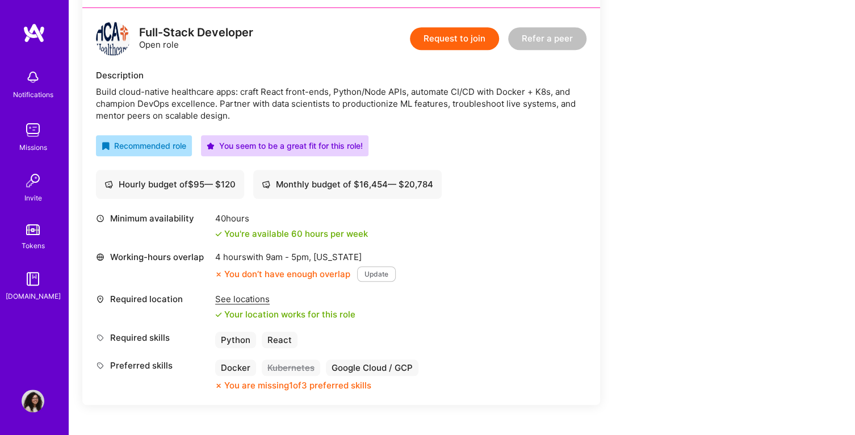
click at [365, 273] on button "Update" at bounding box center [376, 273] width 39 height 15
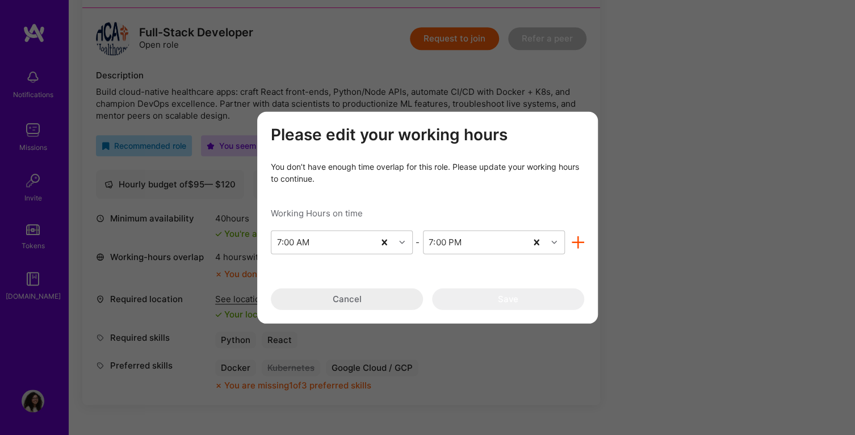
click at [382, 300] on button "Cancel" at bounding box center [347, 299] width 152 height 22
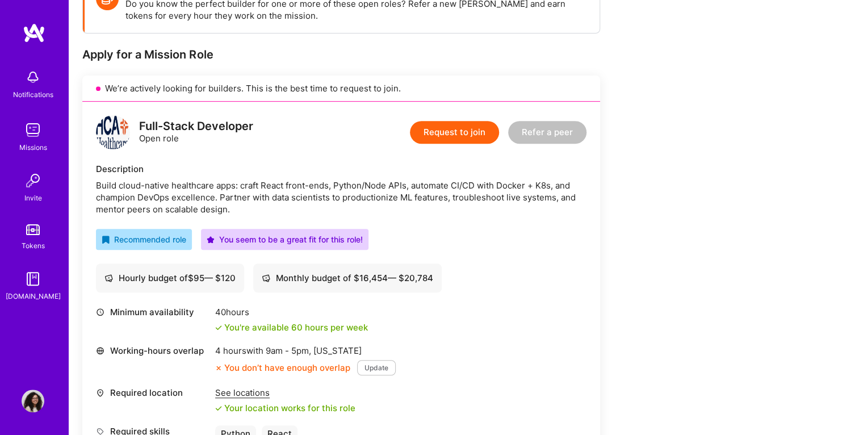
scroll to position [170, 0]
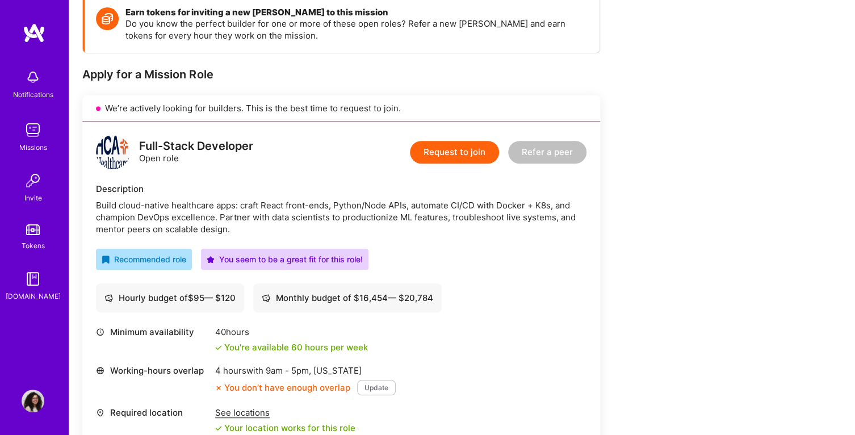
click at [459, 153] on button "Request to join" at bounding box center [454, 152] width 89 height 23
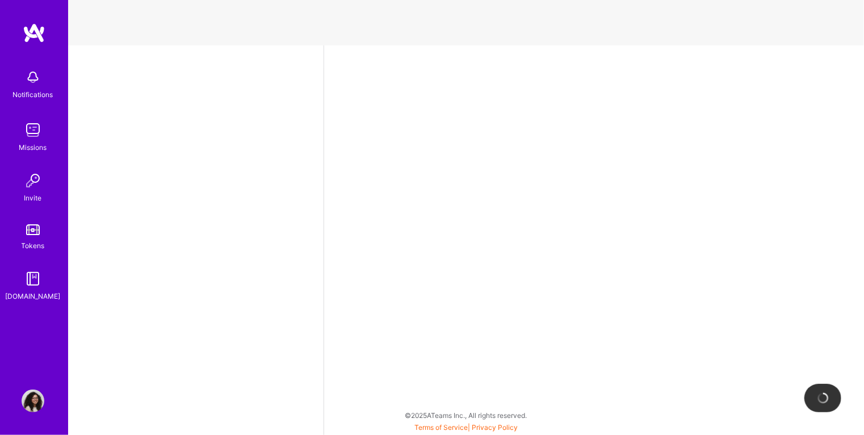
select select "US"
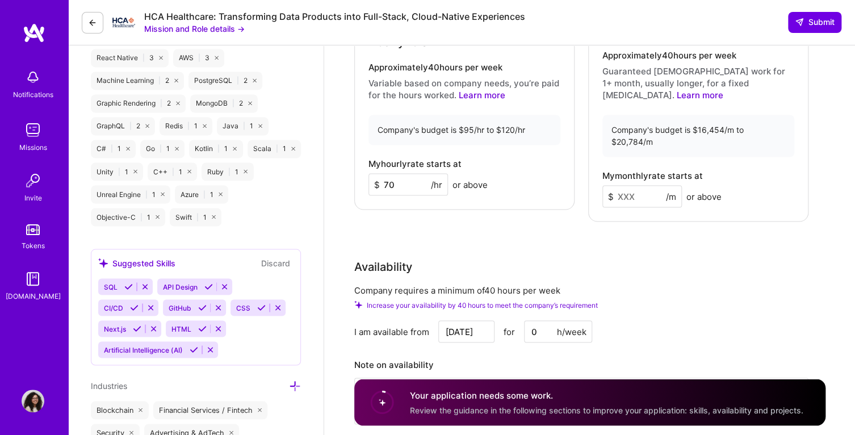
scroll to position [852, 0]
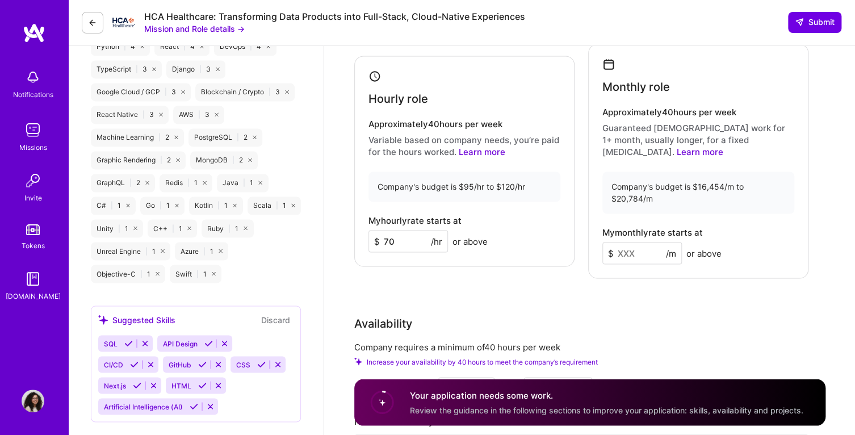
click at [413, 232] on input "70" at bounding box center [407, 241] width 79 height 22
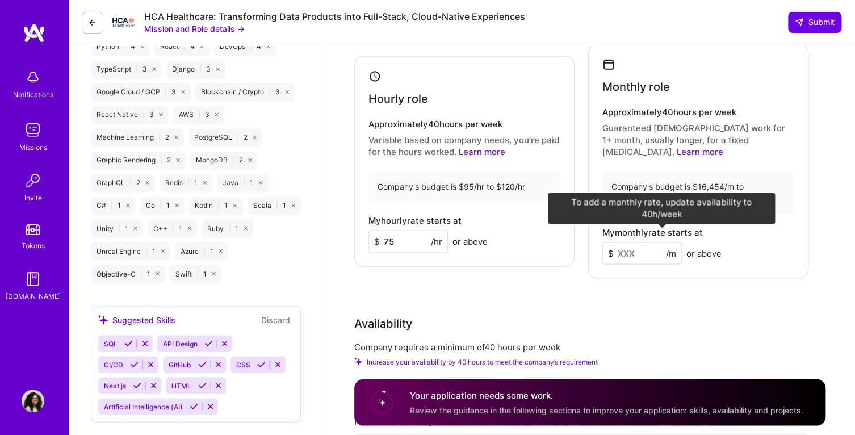
type input "75"
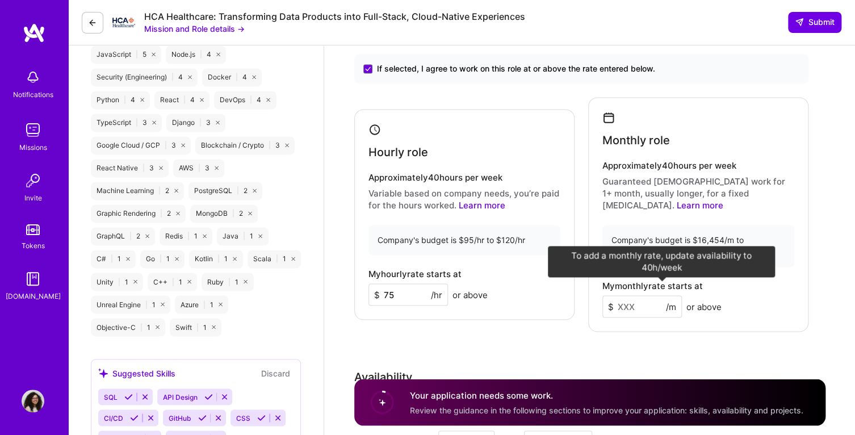
scroll to position [795, 0]
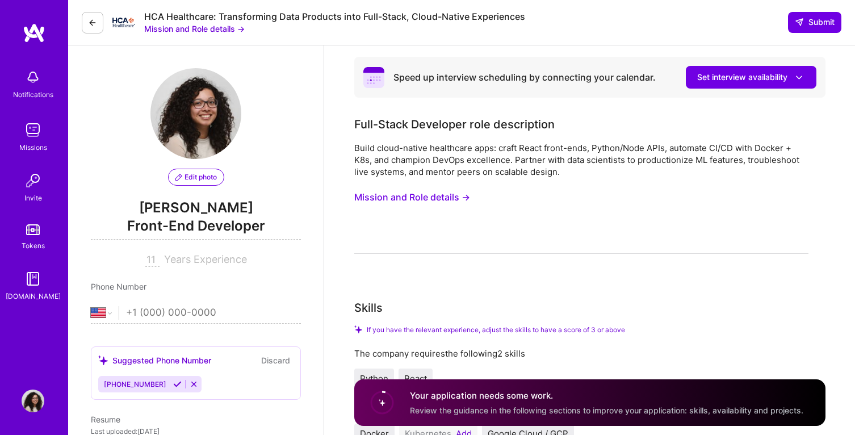
select select "US"
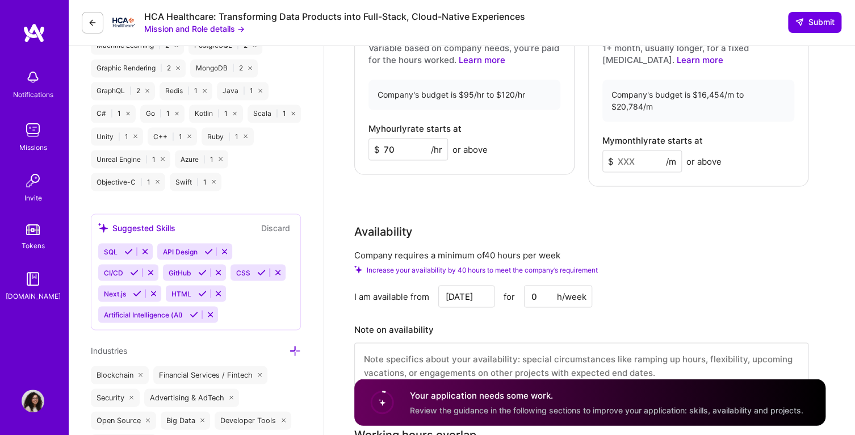
click at [547, 285] on input "0" at bounding box center [558, 296] width 68 height 22
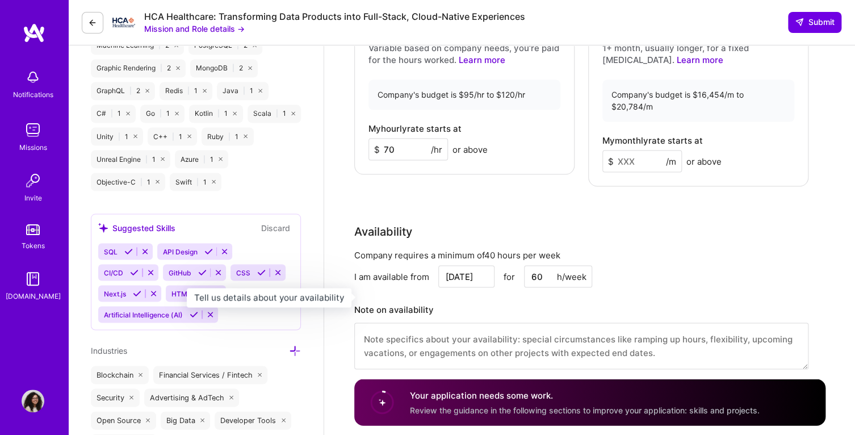
type input "60"
click at [649, 301] on h3 "Note on availability" at bounding box center [581, 309] width 454 height 17
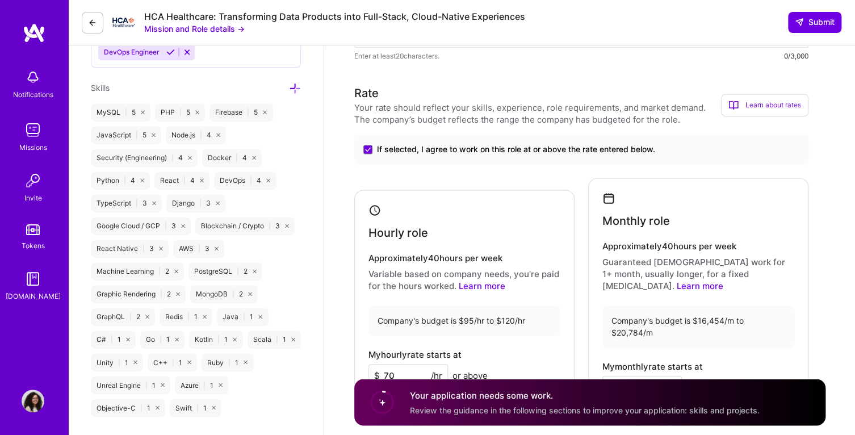
scroll to position [795, 0]
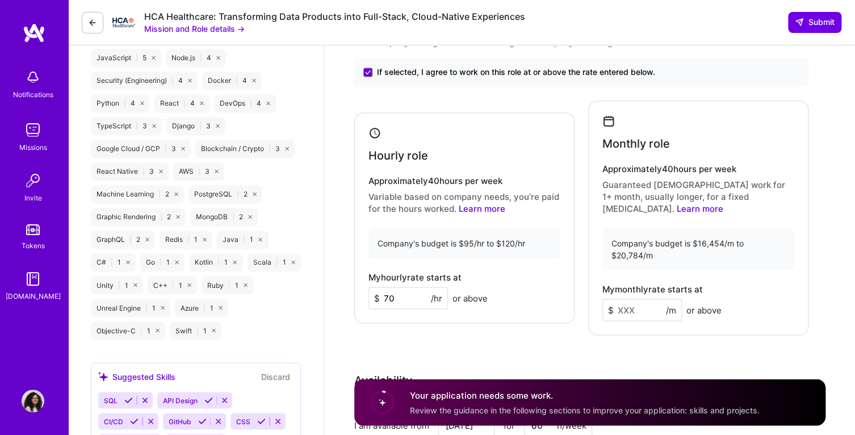
click at [636, 299] on input at bounding box center [641, 310] width 79 height 22
type input "10"
click at [398, 294] on input "70" at bounding box center [407, 298] width 79 height 22
type input "75"
click at [634, 299] on input "10" at bounding box center [641, 310] width 79 height 22
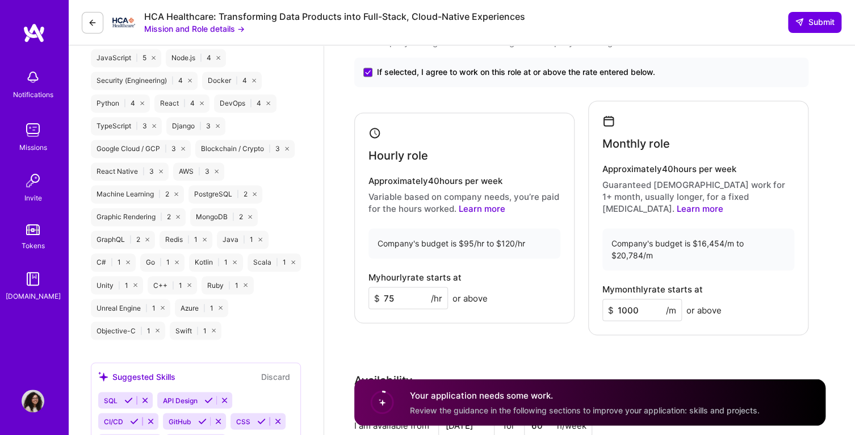
click at [625, 299] on input "1000" at bounding box center [641, 310] width 79 height 22
click at [641, 299] on input "1000" at bounding box center [641, 310] width 79 height 22
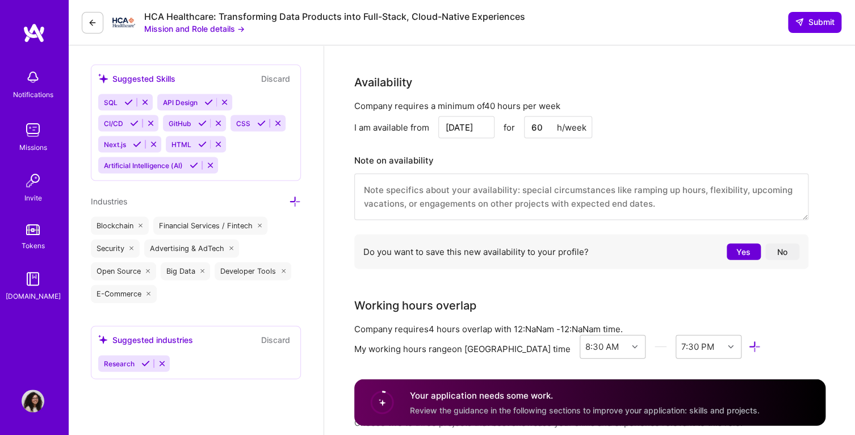
scroll to position [1135, 0]
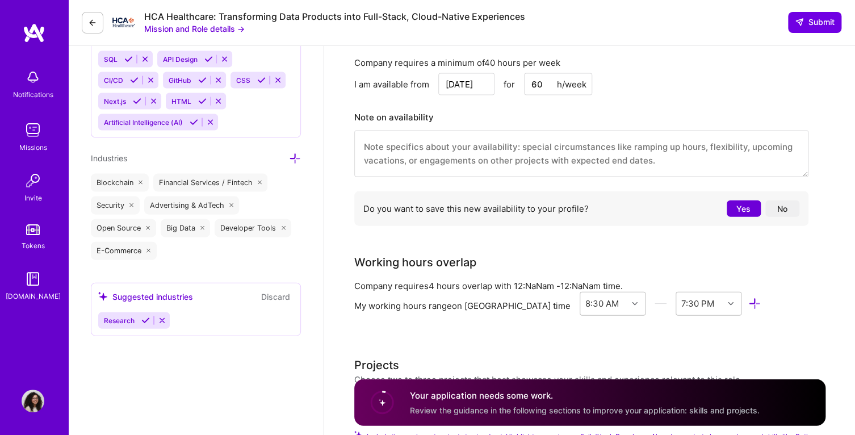
type input "10000"
click at [743, 200] on button "Yes" at bounding box center [744, 208] width 34 height 16
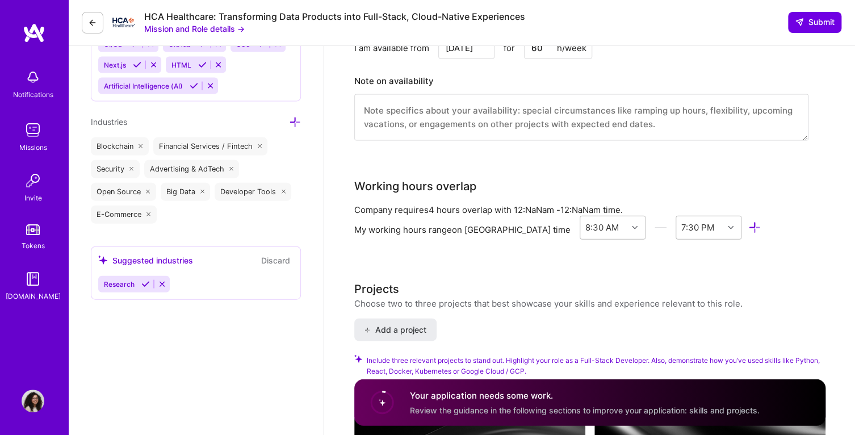
scroll to position [1192, 0]
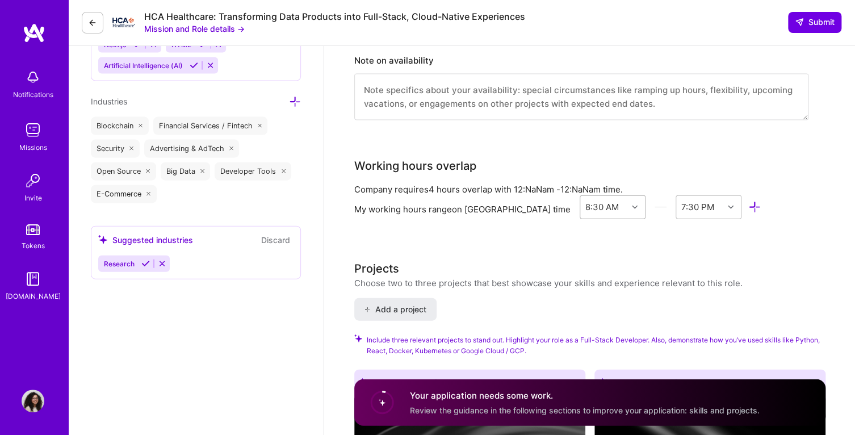
click at [585, 201] on div "8:30 AM" at bounding box center [601, 207] width 33 height 12
click at [581, 293] on div "7:00 AM" at bounding box center [613, 303] width 66 height 21
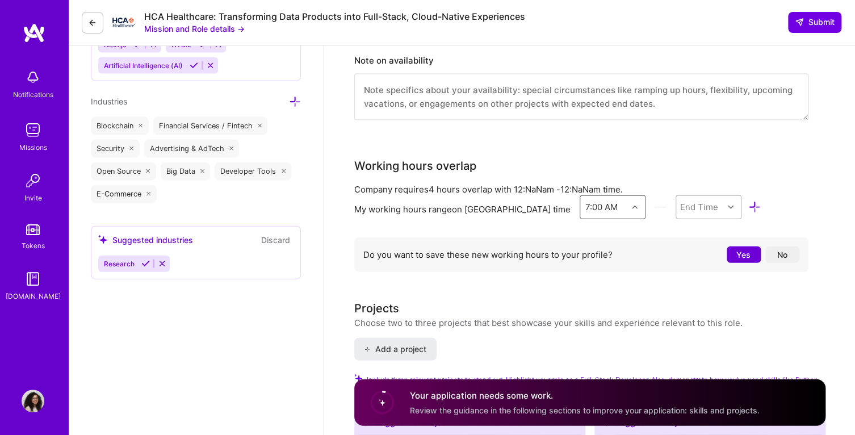
click at [680, 201] on div "End Time" at bounding box center [699, 207] width 38 height 12
click at [676, 276] on div "7:00 PM" at bounding box center [709, 286] width 66 height 21
click at [736, 246] on button "Yes" at bounding box center [744, 254] width 34 height 16
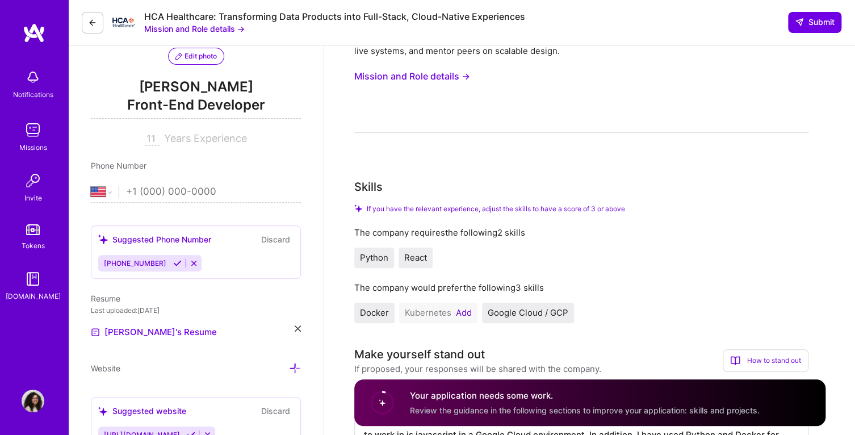
scroll to position [114, 0]
